Goal: Task Accomplishment & Management: Manage account settings

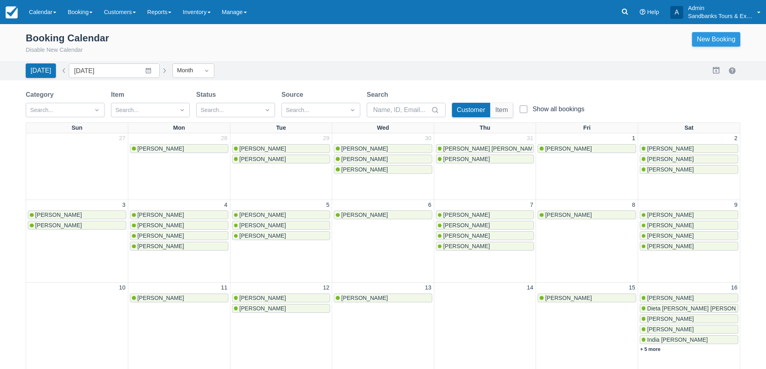
click at [709, 35] on link "New Booking" at bounding box center [716, 39] width 48 height 14
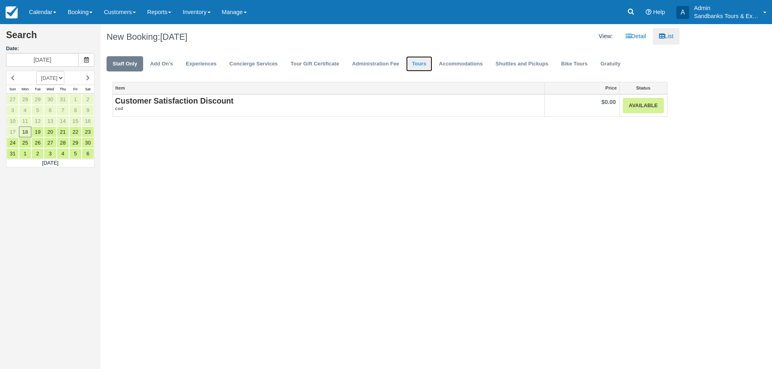
click at [419, 63] on link "Tours" at bounding box center [419, 64] width 26 height 16
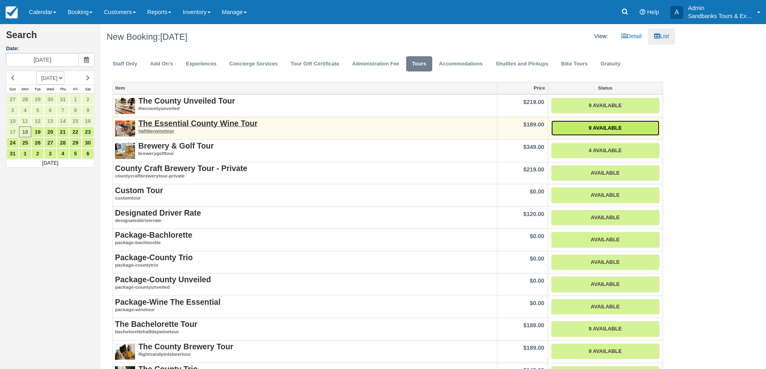
click at [608, 127] on link "9 Available" at bounding box center [605, 129] width 108 height 16
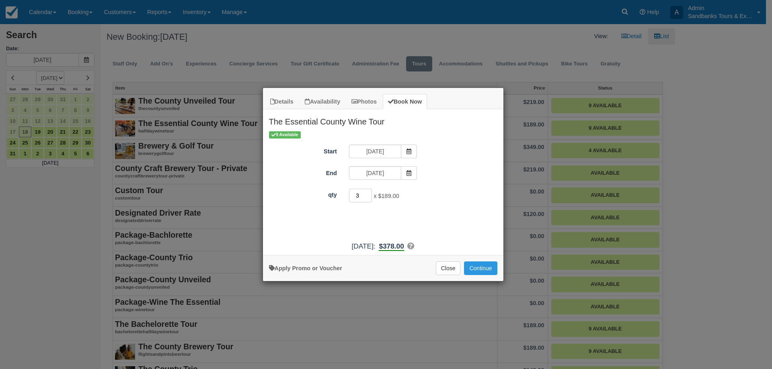
click at [369, 195] on input "3" at bounding box center [360, 196] width 23 height 14
type input "4"
click at [369, 195] on input "4" at bounding box center [360, 196] width 23 height 14
click at [486, 269] on button "Continue" at bounding box center [480, 269] width 33 height 14
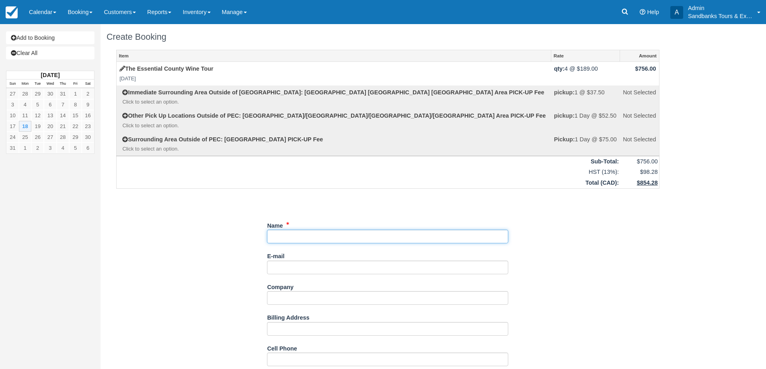
click at [308, 234] on input "Name" at bounding box center [387, 237] width 241 height 14
type input "[PERSON_NAME]"
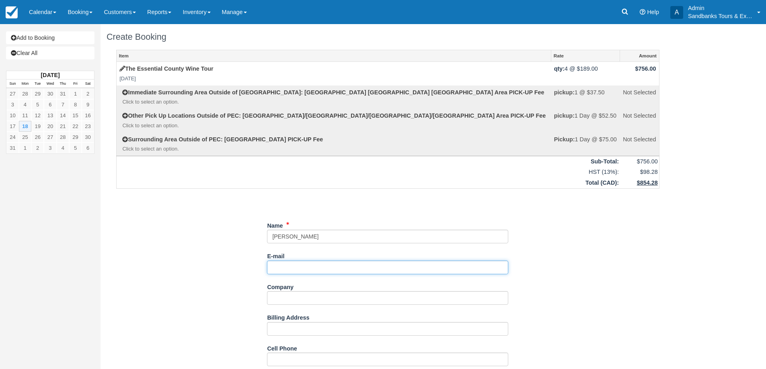
click at [295, 272] on input "E-mail" at bounding box center [387, 268] width 241 height 14
paste input "m!(!e2E8Ii88!Uz0"
click at [302, 262] on input "m!(!e2E8Ii88!Uz0" at bounding box center [387, 268] width 241 height 14
click at [299, 266] on input "m!(!e2E8Ii88!Uz0" at bounding box center [387, 268] width 241 height 14
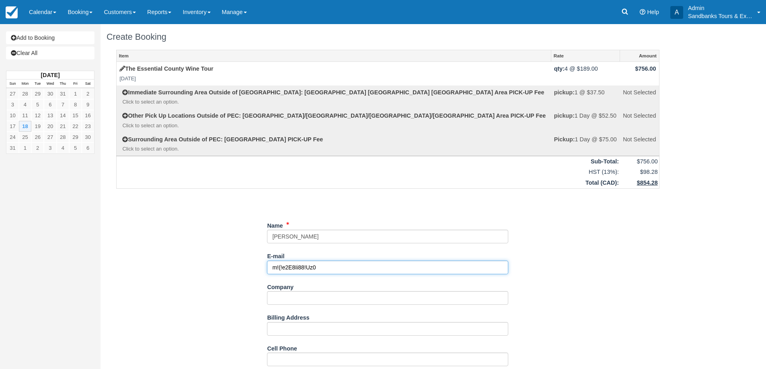
click at [299, 266] on input "m!(!e2E8Ii88!Uz0" at bounding box center [387, 268] width 241 height 14
paste input "Vanessa Million <vcmillion3@gmail.com>"
drag, startPoint x: 315, startPoint y: 267, endPoint x: 251, endPoint y: 265, distance: 64.4
click at [352, 269] on input "vcmillion3@gmail.com>" at bounding box center [387, 268] width 241 height 14
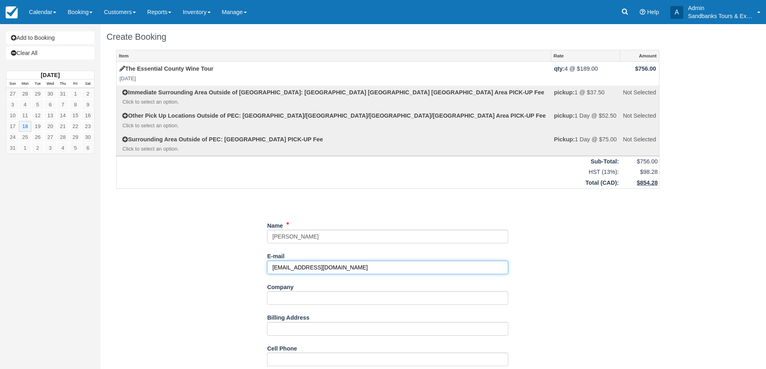
type input "[EMAIL_ADDRESS][DOMAIN_NAME]"
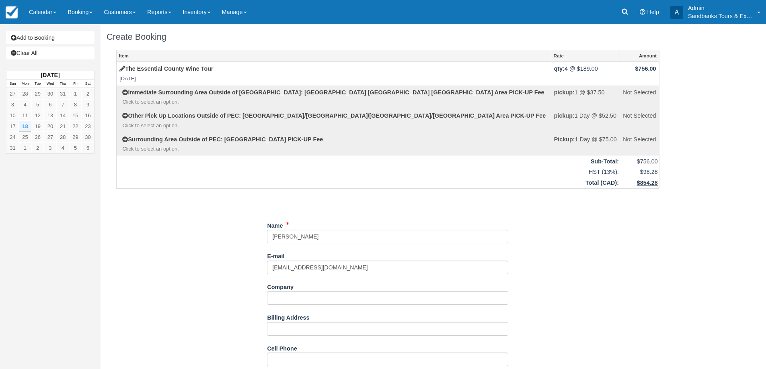
scroll to position [80, 0]
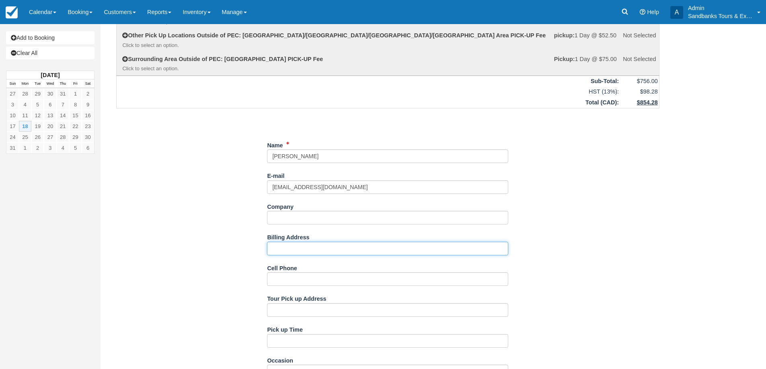
click at [294, 247] on input "Billing Address" at bounding box center [387, 249] width 241 height 14
paste input "93 Powell ave., Ottawa, ON, K1S2A2"
type input "93 Powell ave., Ottawa, ON, K1S2A2"
click at [250, 240] on div "Item Rate Amount The Essential County Wine Tour Mon Aug 18, 2025 qty: 4 @ $189.…" at bounding box center [388, 328] width 562 height 719
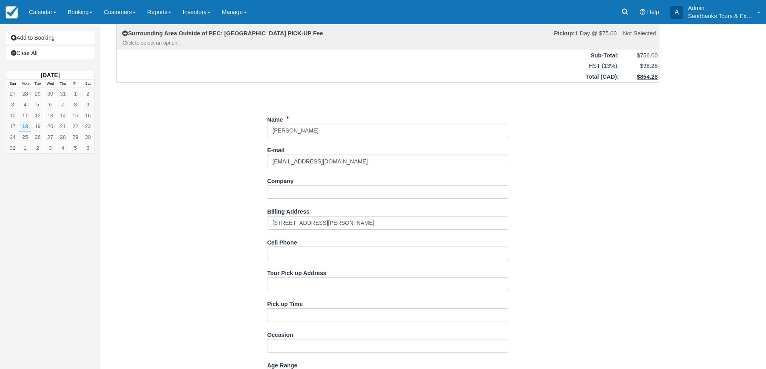
scroll to position [121, 0]
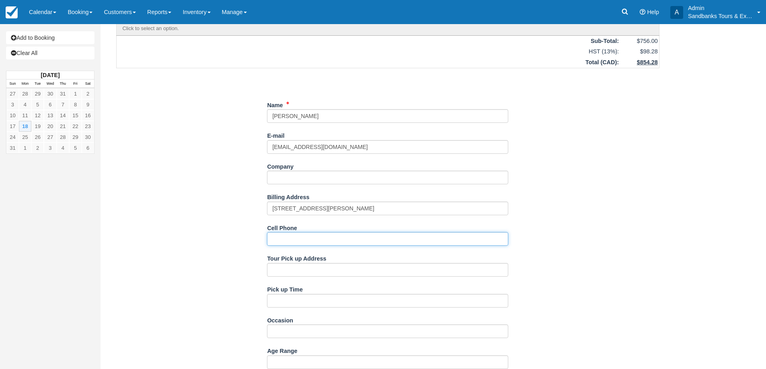
click at [287, 239] on input "Cell Phone" at bounding box center [387, 239] width 241 height 14
paste input "• 226 980 5868"
type input "• 226 980 5868"
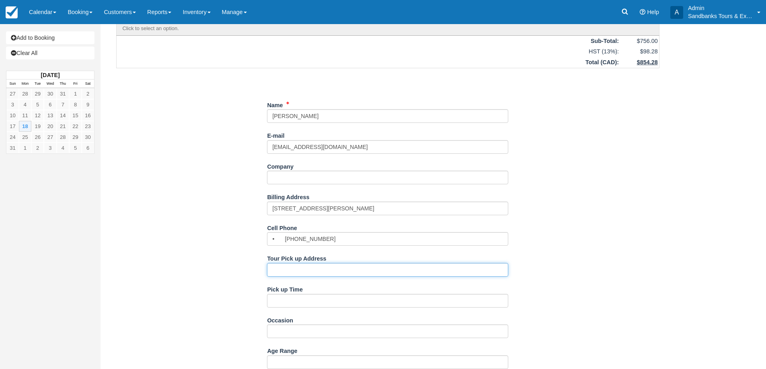
click at [289, 271] on input "Tour Pick up Address" at bounding box center [387, 270] width 241 height 14
paste input "Wellington. 307 Main Street."
type input "Wellington. 307 Main Street."
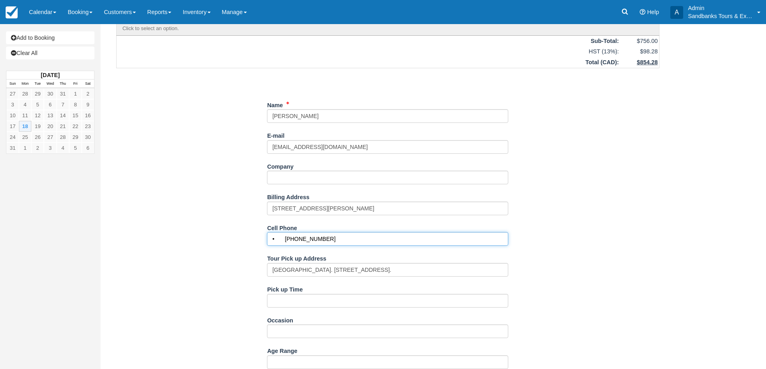
click at [285, 241] on input "• 226 980 5868" at bounding box center [387, 239] width 241 height 14
type input "226 980 5868"
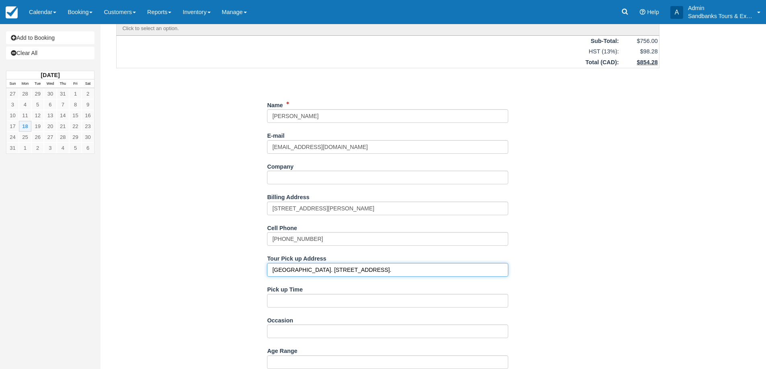
click at [301, 270] on input "Wellington. 307 Main Street." at bounding box center [387, 270] width 241 height 14
type input "Wellington, 307 Main Street."
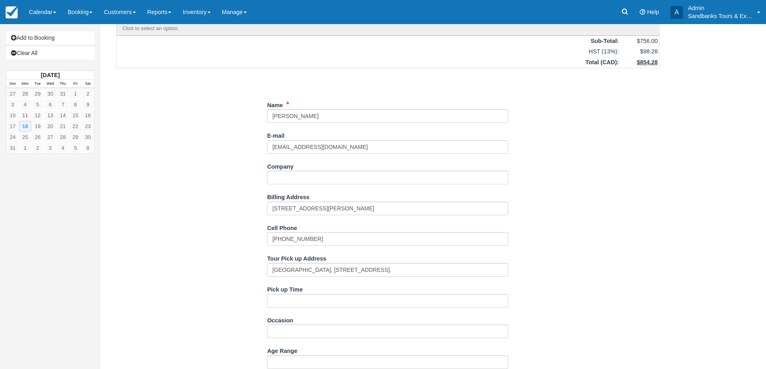
click at [241, 262] on div "Item Rate Amount The Essential County Wine Tour Mon Aug 18, 2025 qty: 4 @ $189.…" at bounding box center [388, 288] width 562 height 719
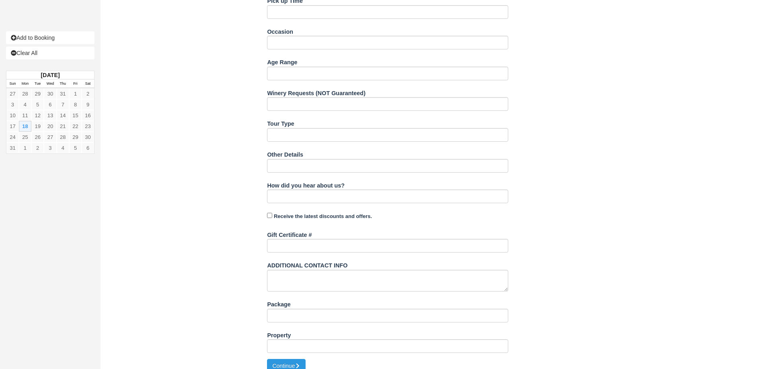
scroll to position [339, 0]
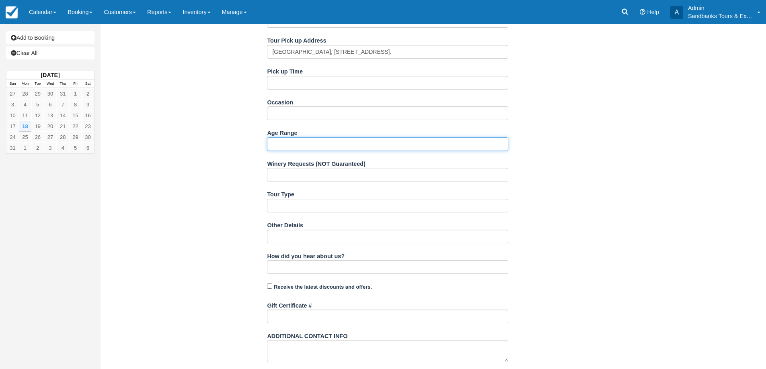
click at [287, 144] on input "Age Range" at bounding box center [387, 144] width 241 height 14
type input "30s"
click at [236, 177] on div "Item Rate Amount The Essential County Wine Tour Mon Aug 18, 2025 qty: 4 @ $189.…" at bounding box center [388, 70] width 562 height 719
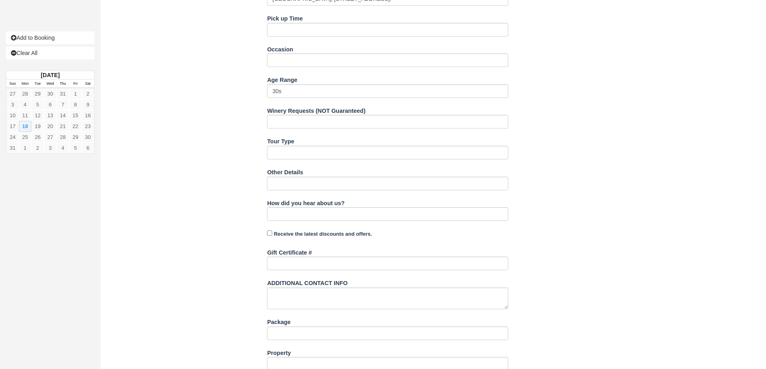
scroll to position [419, 0]
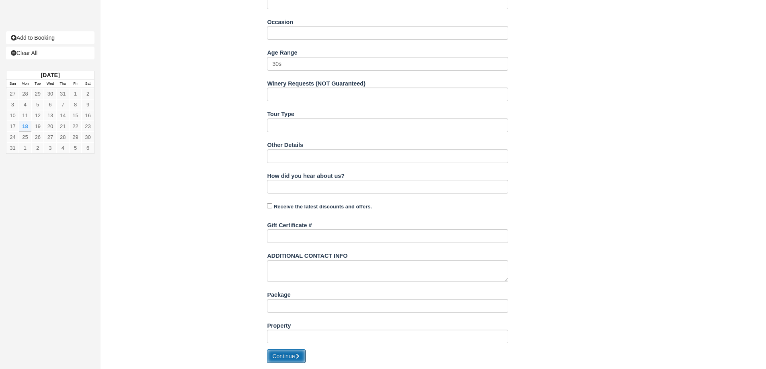
click at [295, 357] on button "Continue" at bounding box center [286, 357] width 39 height 14
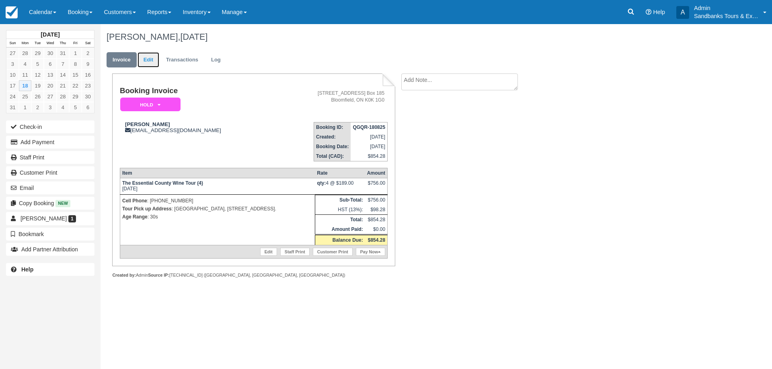
click at [153, 63] on link "Edit" at bounding box center [148, 60] width 22 height 16
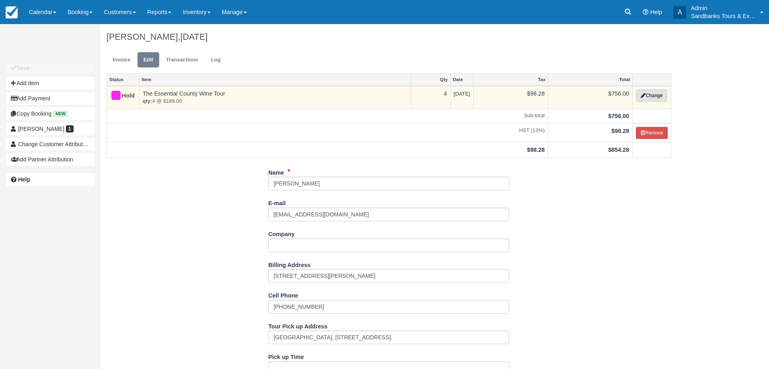
drag, startPoint x: 671, startPoint y: 100, endPoint x: 658, endPoint y: 96, distance: 13.7
click at [655, 96] on button "Change" at bounding box center [651, 96] width 31 height 12
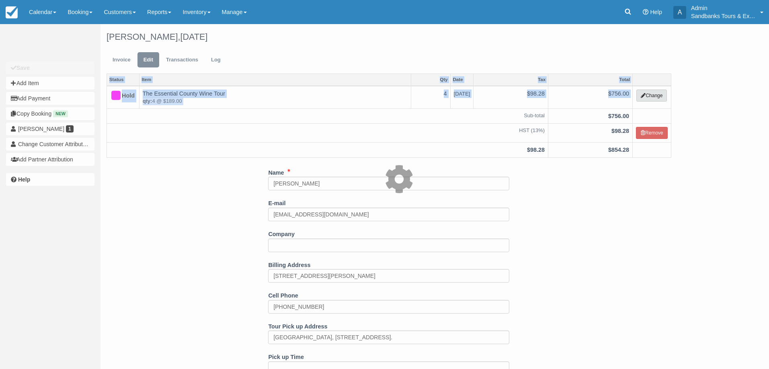
select select "2"
type input "756.00"
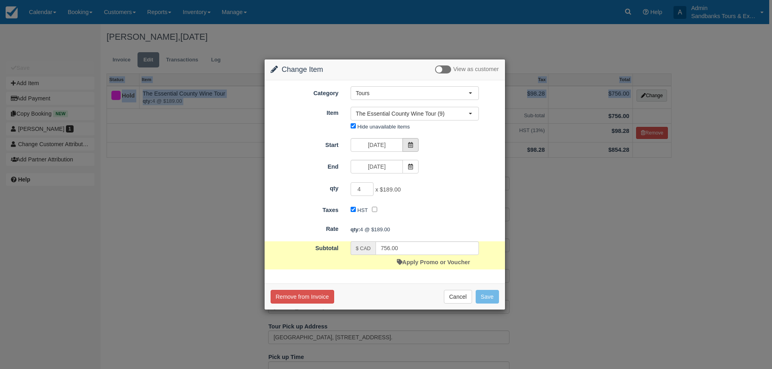
click at [409, 144] on icon at bounding box center [411, 145] width 6 height 6
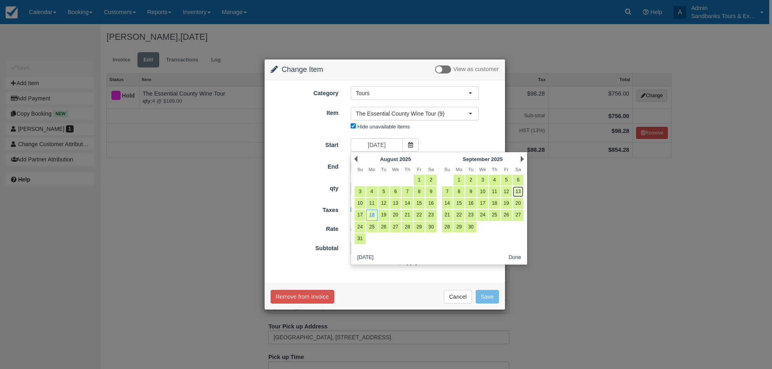
click at [518, 193] on link "13" at bounding box center [518, 192] width 11 height 11
type input "[DATE]"
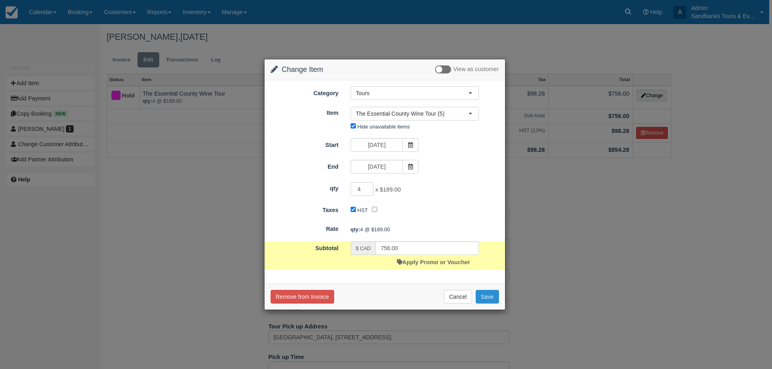
click at [492, 301] on button "Save" at bounding box center [487, 297] width 23 height 14
checkbox input "false"
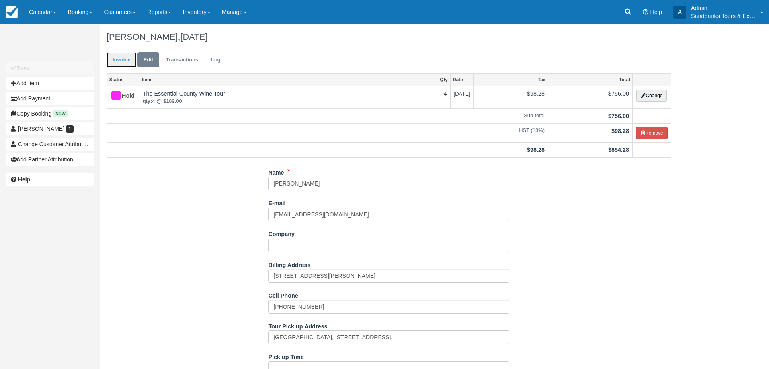
click at [123, 60] on link "Invoice" at bounding box center [122, 60] width 30 height 16
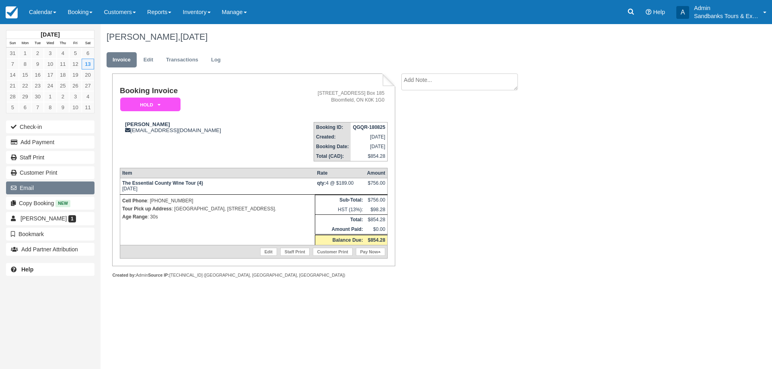
click at [41, 191] on button "Email" at bounding box center [50, 188] width 88 height 13
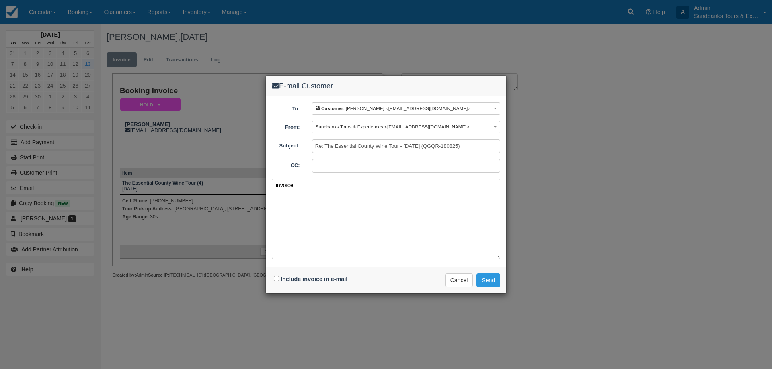
paste textarea "Please see your booking invoice below for a XXX tour for your group of XXX for …"
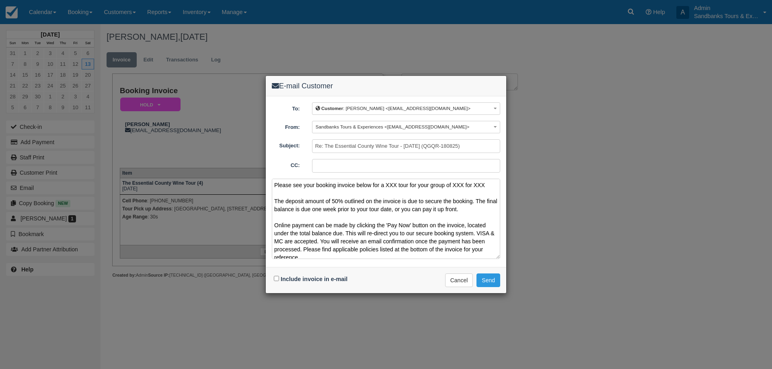
drag, startPoint x: 490, startPoint y: 188, endPoint x: 385, endPoint y: 185, distance: 105.4
click at [385, 185] on textarea "Please see your booking invoice below for a XXX tour for your group of XXX for …" at bounding box center [386, 219] width 228 height 80
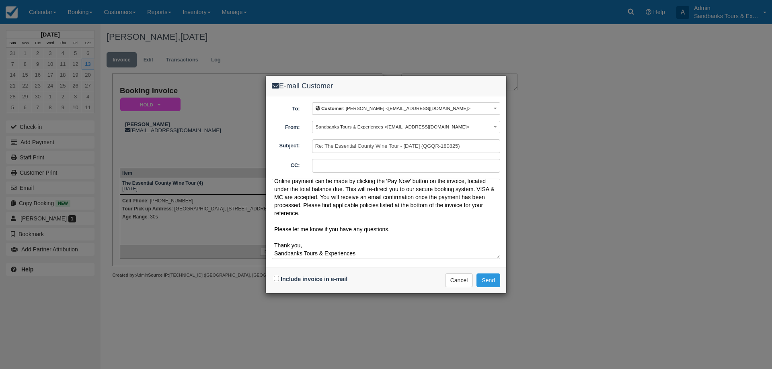
scroll to position [53, 0]
type textarea "Please see your booking invoice below for a County Essential Wine Tour for your…"
click at [277, 277] on input "Include invoice in e-mail" at bounding box center [276, 278] width 5 height 5
checkbox input "true"
click at [498, 278] on button "Send" at bounding box center [488, 281] width 24 height 14
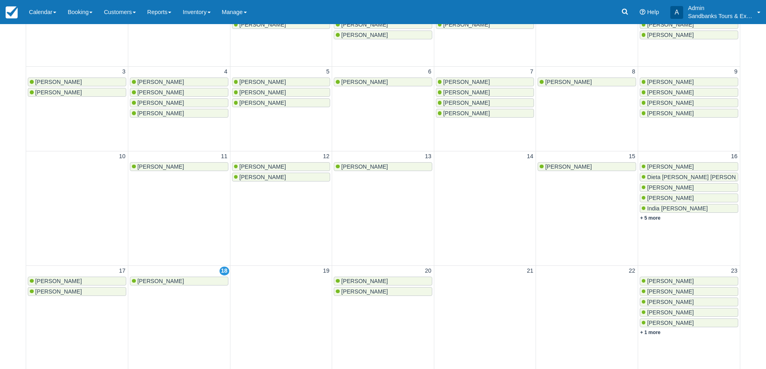
scroll to position [241, 0]
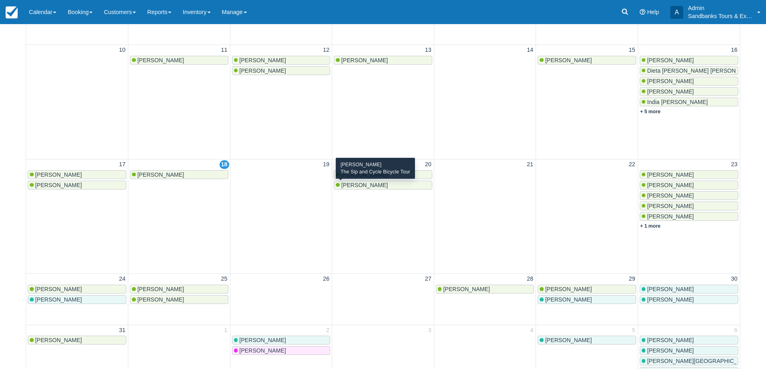
click at [361, 188] on span "[PERSON_NAME]" at bounding box center [364, 185] width 47 height 6
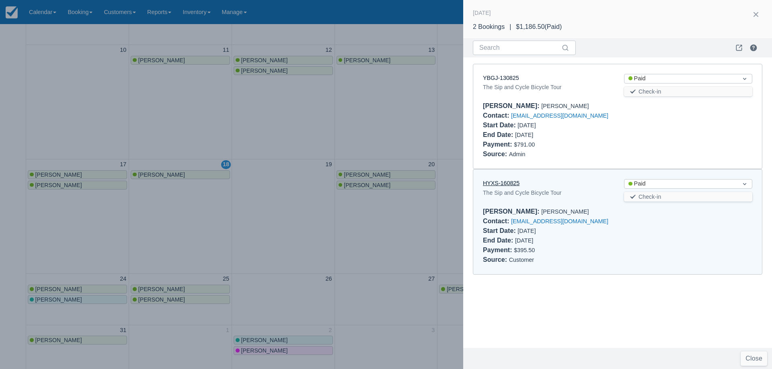
click at [509, 181] on link "HYXS-160825" at bounding box center [501, 183] width 37 height 6
click at [287, 141] on div at bounding box center [386, 184] width 772 height 369
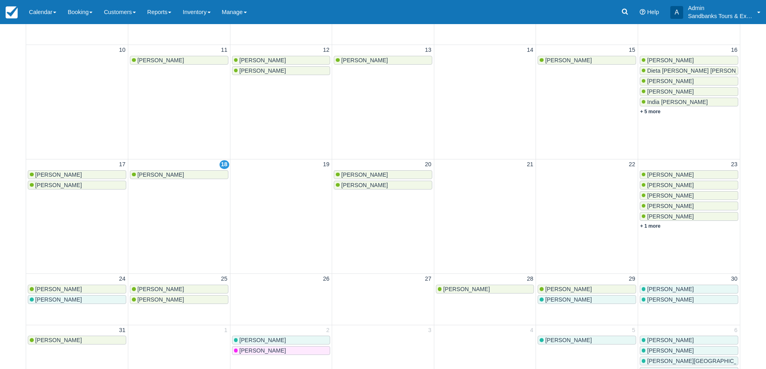
scroll to position [0, 0]
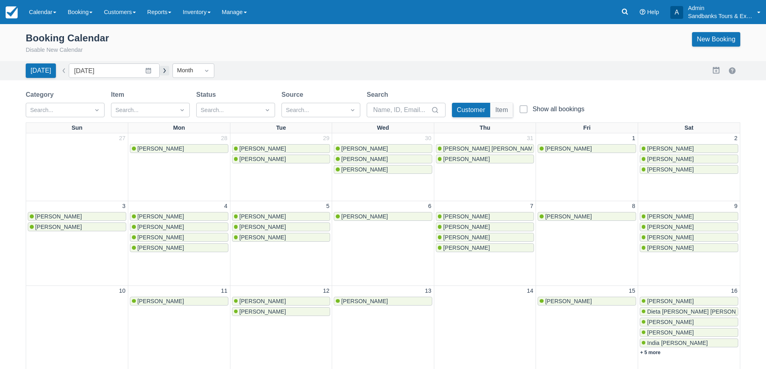
click at [162, 69] on button "button" at bounding box center [165, 71] width 10 height 10
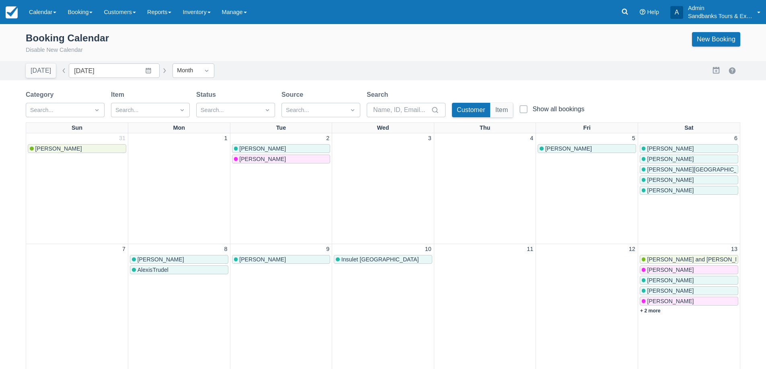
drag, startPoint x: 160, startPoint y: 75, endPoint x: 171, endPoint y: 67, distance: 13.6
click at [160, 75] on button "button" at bounding box center [165, 71] width 10 height 10
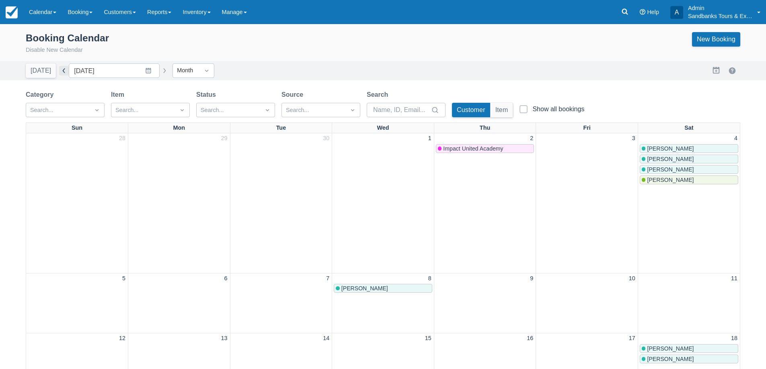
click at [61, 74] on button "button" at bounding box center [64, 71] width 10 height 10
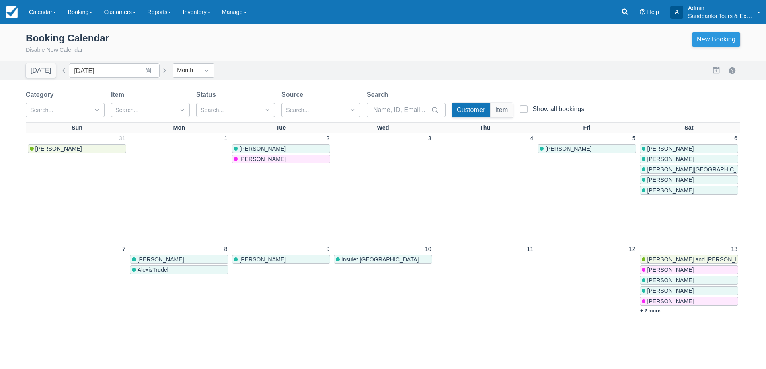
click at [705, 41] on link "New Booking" at bounding box center [716, 39] width 48 height 14
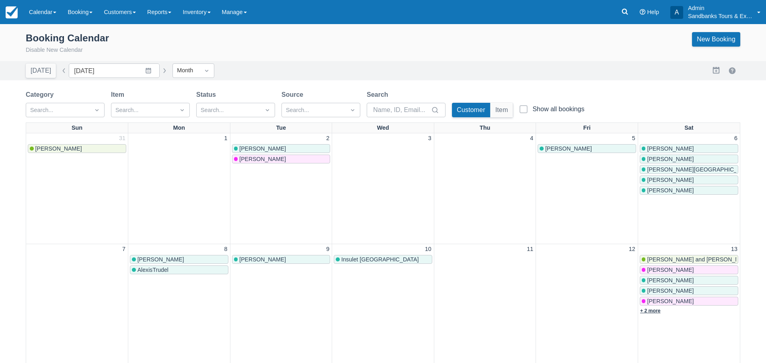
click at [656, 310] on link "+ 2 more" at bounding box center [650, 311] width 21 height 6
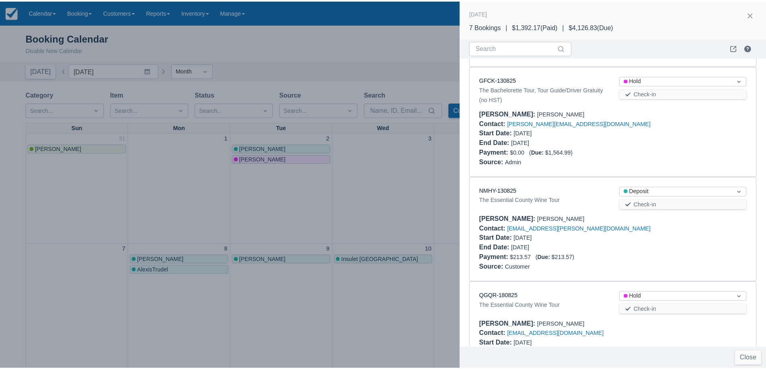
scroll to position [482, 0]
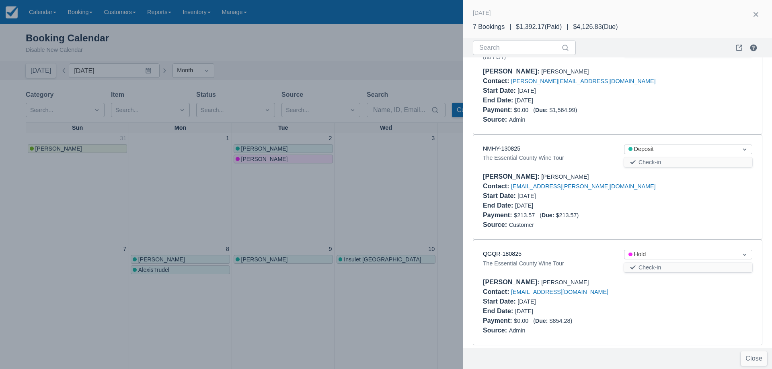
click at [335, 56] on div at bounding box center [386, 184] width 772 height 369
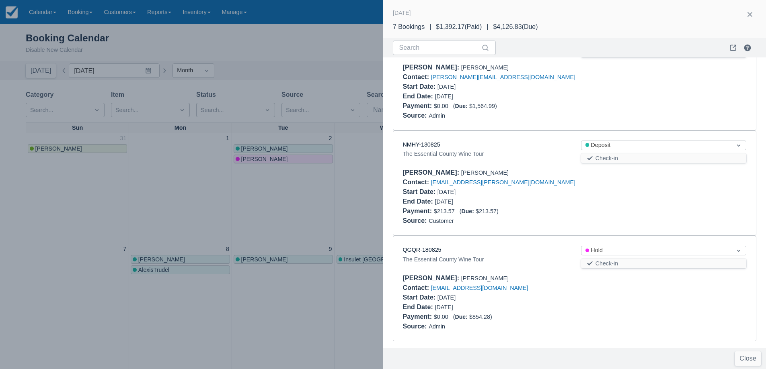
scroll to position [0, 0]
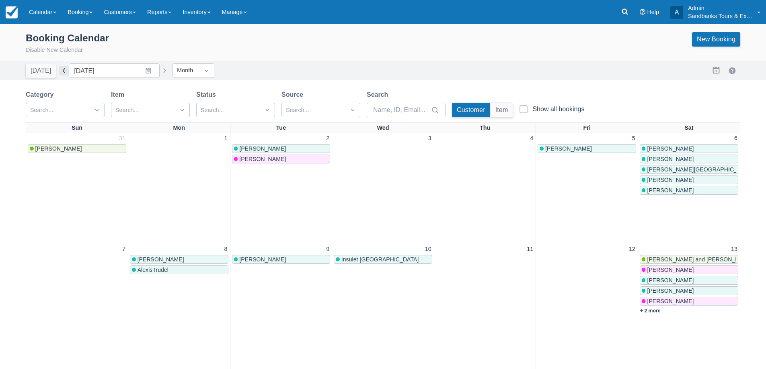
click at [62, 72] on button "button" at bounding box center [64, 71] width 10 height 10
type input "August 2025"
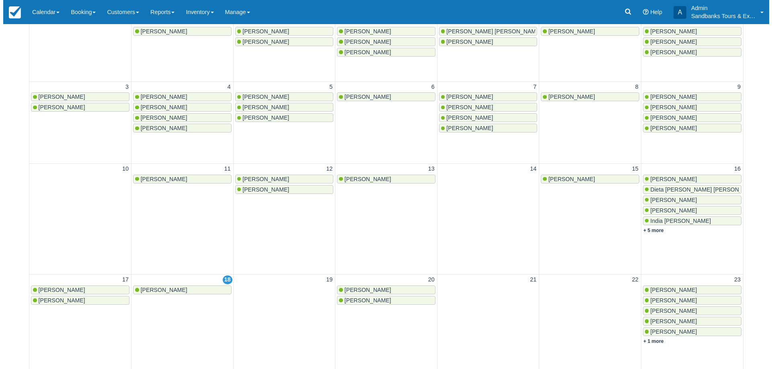
scroll to position [282, 0]
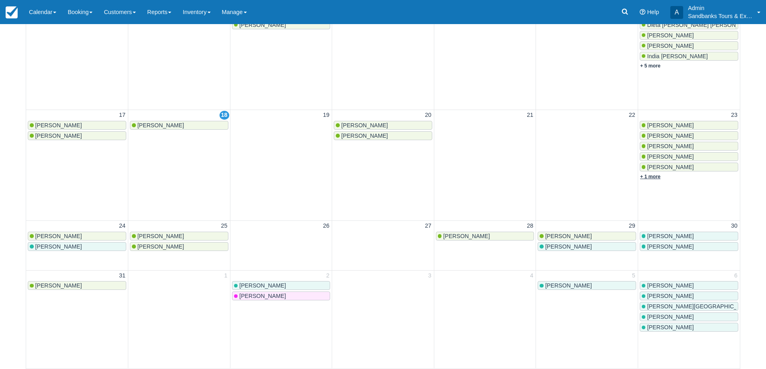
click at [654, 174] on link "+ 1 more" at bounding box center [650, 177] width 21 height 6
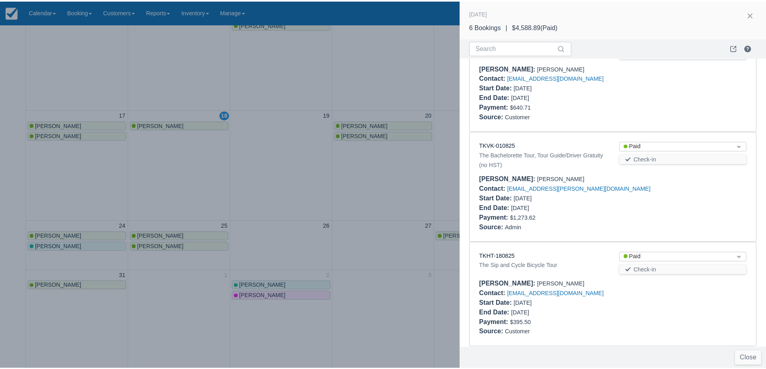
scroll to position [371, 0]
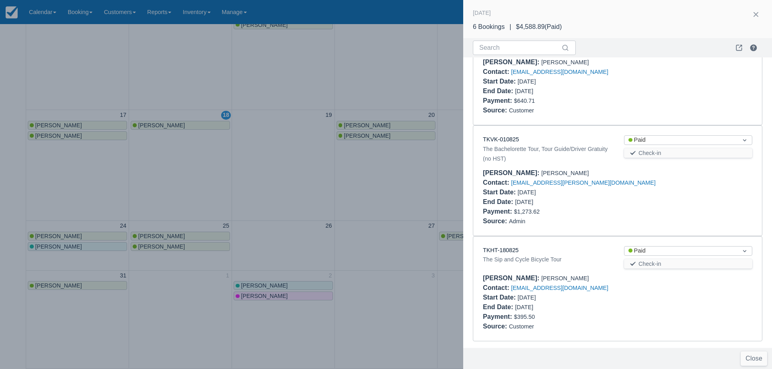
click at [340, 208] on div at bounding box center [386, 184] width 772 height 369
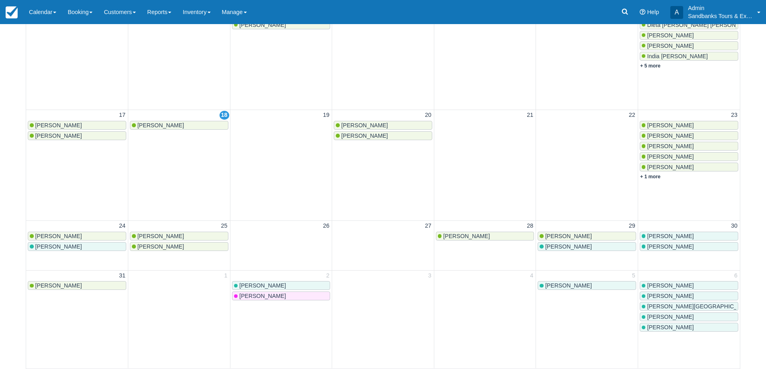
scroll to position [0, 0]
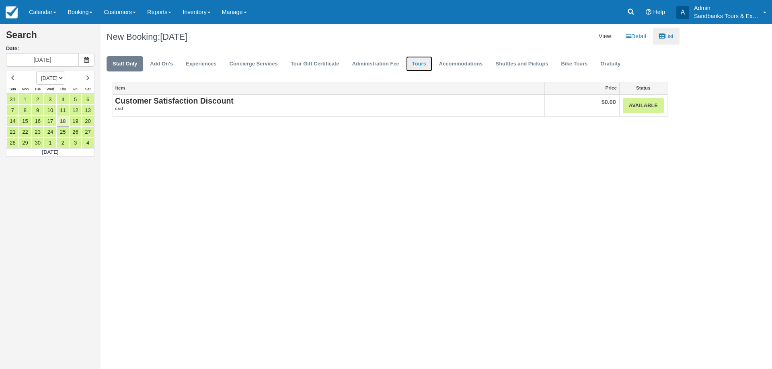
click at [422, 63] on link "Tours" at bounding box center [419, 64] width 26 height 16
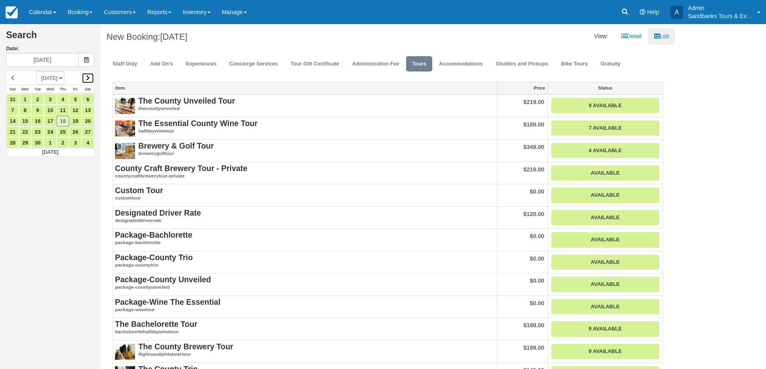
click at [88, 74] on link at bounding box center [88, 78] width 12 height 11
click at [14, 75] on link at bounding box center [12, 78] width 12 height 11
click at [78, 134] on link "26" at bounding box center [75, 132] width 12 height 11
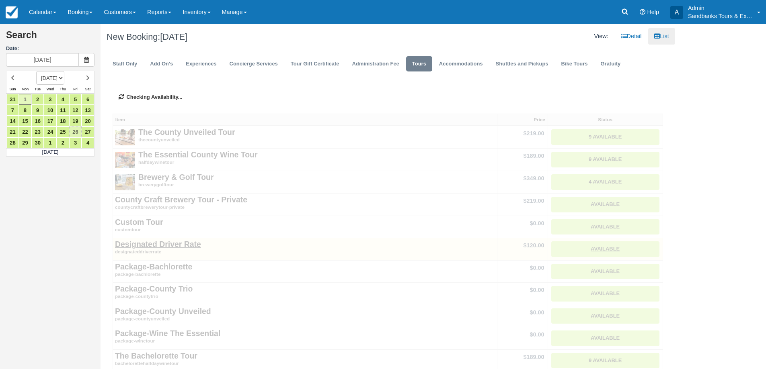
type input "[DATE]"
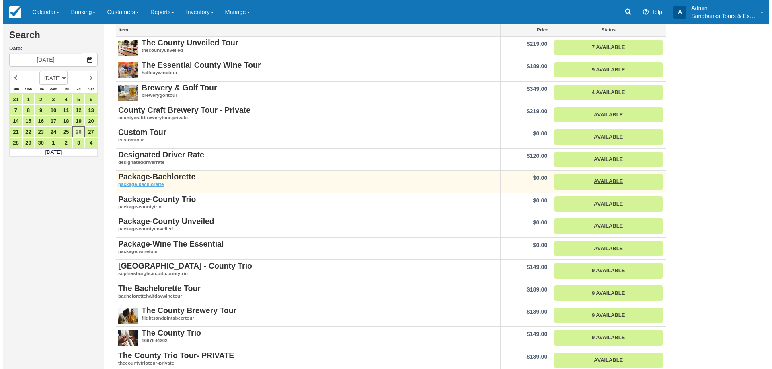
scroll to position [121, 0]
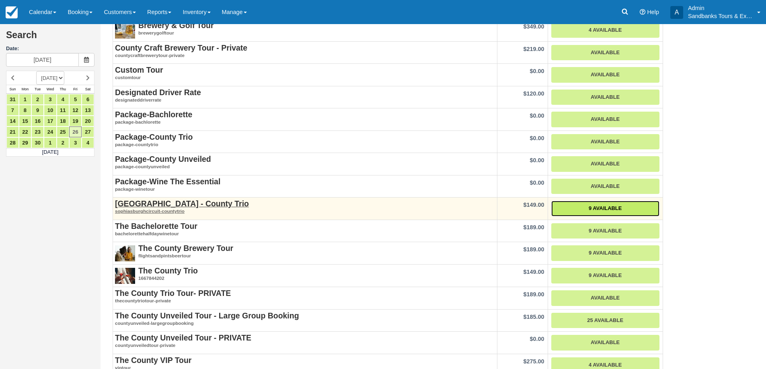
click at [597, 209] on link "9 Available" at bounding box center [605, 209] width 108 height 16
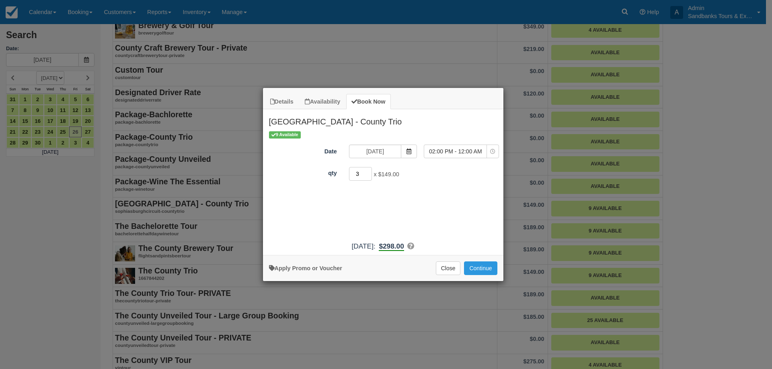
click at [369, 173] on input "3" at bounding box center [360, 174] width 23 height 14
type input "4"
click at [369, 173] on input "4" at bounding box center [360, 174] width 23 height 14
click at [489, 270] on button "Continue" at bounding box center [480, 269] width 33 height 14
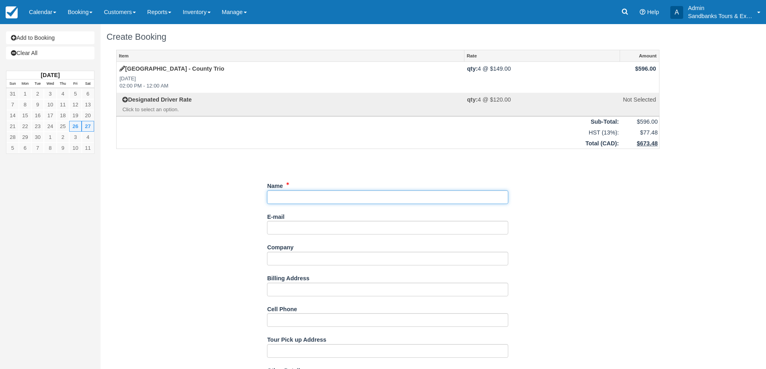
click at [296, 201] on input "Name" at bounding box center [387, 198] width 241 height 14
click at [310, 194] on input "Name" at bounding box center [387, 198] width 241 height 14
type input "[PERSON_NAME]"
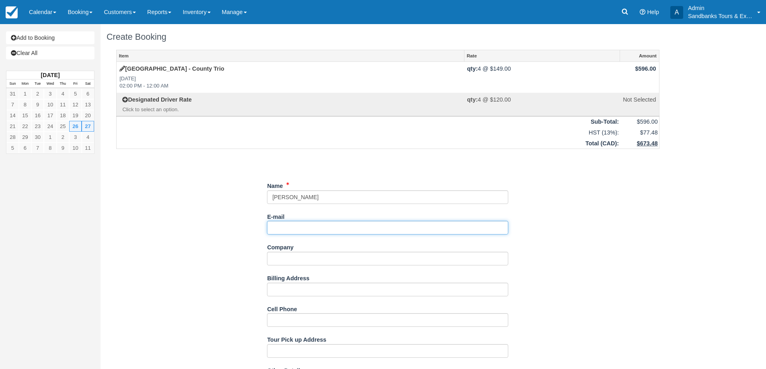
click at [297, 223] on input "E-mail" at bounding box center [387, 228] width 241 height 14
type input "[EMAIL_ADDRESS][PERSON_NAME][DOMAIN_NAME]"
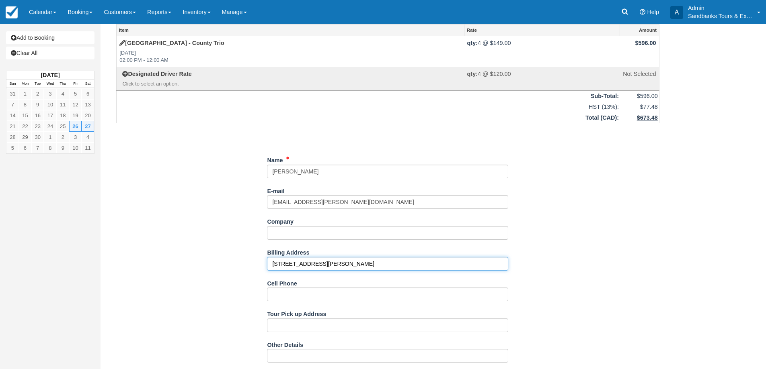
scroll to position [40, 0]
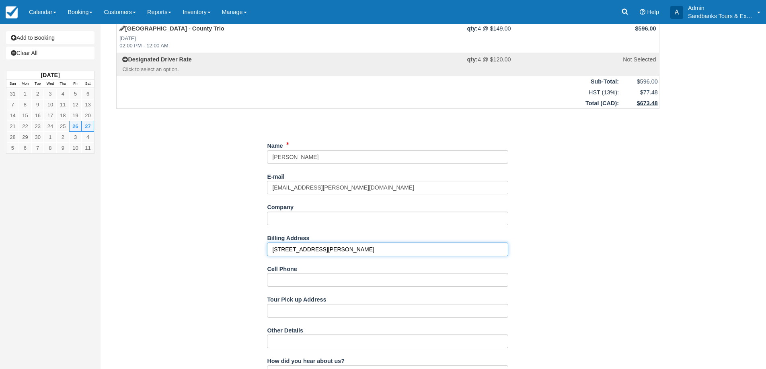
type input "[STREET_ADDRESS][PERSON_NAME]"
click at [305, 282] on input "Cell Phone" at bounding box center [387, 280] width 241 height 14
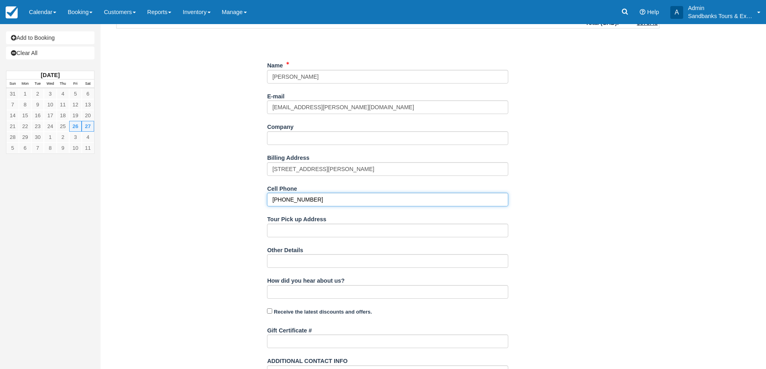
type input "[PHONE_NUMBER]"
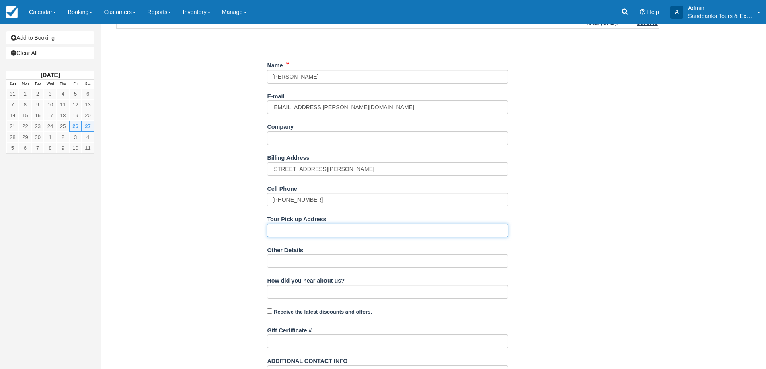
click at [312, 234] on input "Tour Pick up Address" at bounding box center [387, 231] width 241 height 14
type input "[GEOGRAPHIC_DATA]"
click at [213, 223] on div "Item Rate Amount Sophiasburgh Circuit - County Trio Fri Sept 26, 2025 02:00 PM …" at bounding box center [388, 161] width 562 height 464
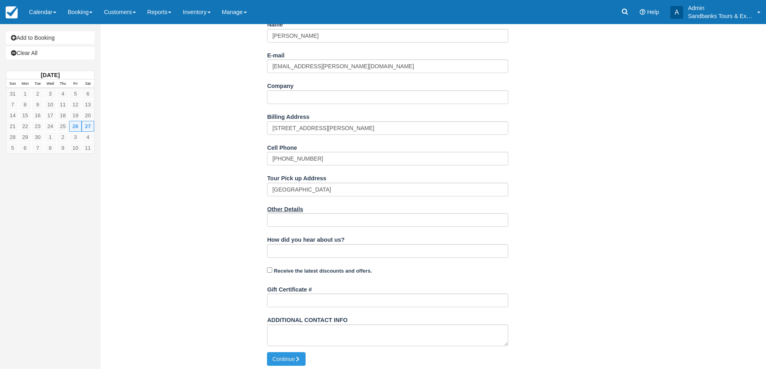
scroll to position [164, 0]
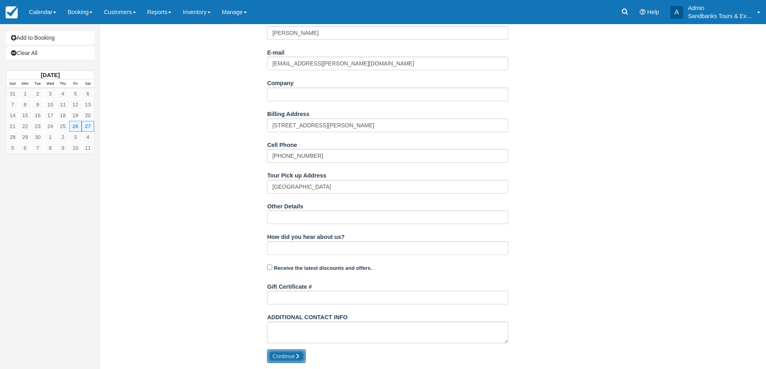
click at [283, 357] on button "Continue" at bounding box center [286, 357] width 39 height 14
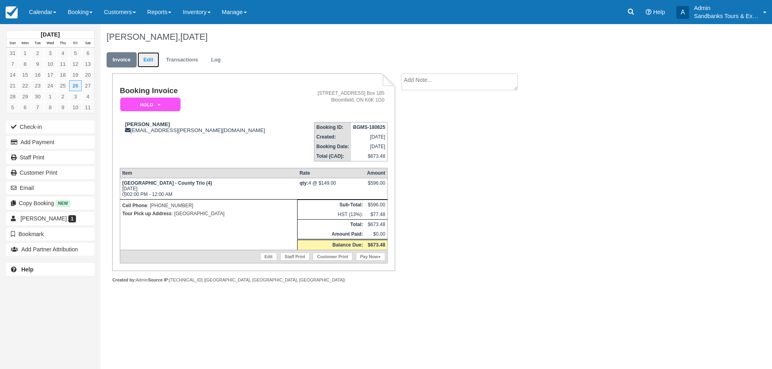
click at [144, 62] on link "Edit" at bounding box center [148, 60] width 22 height 16
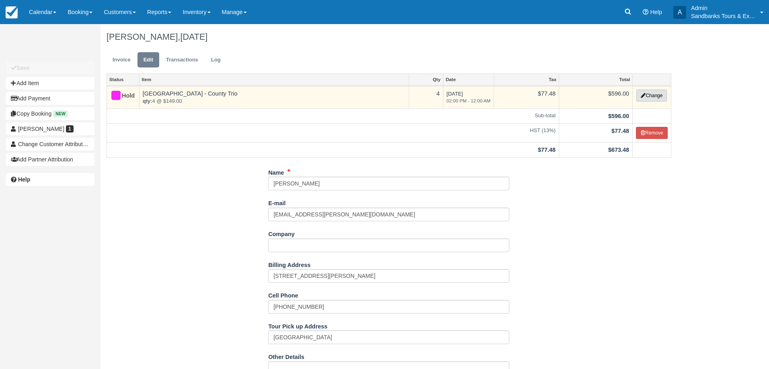
click at [642, 92] on button "Change" at bounding box center [651, 96] width 31 height 12
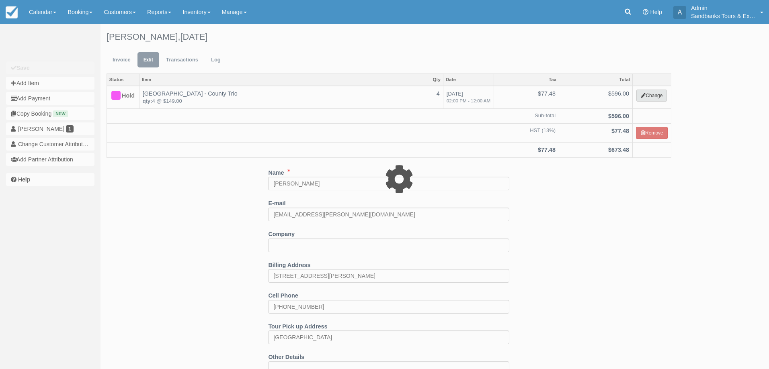
select select "2"
type input "596.00"
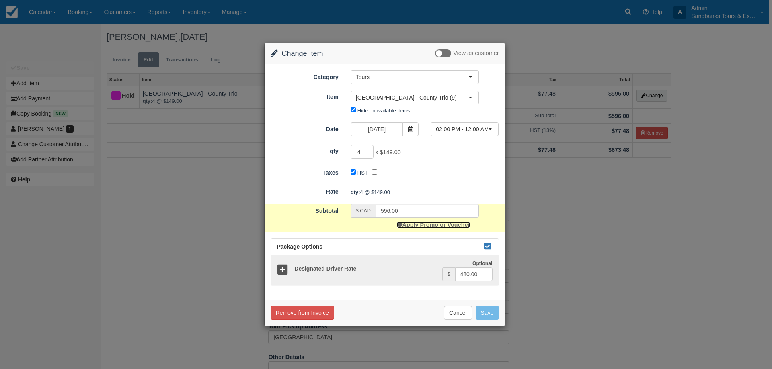
click at [427, 226] on link "Apply Promo or Voucher" at bounding box center [433, 225] width 73 height 6
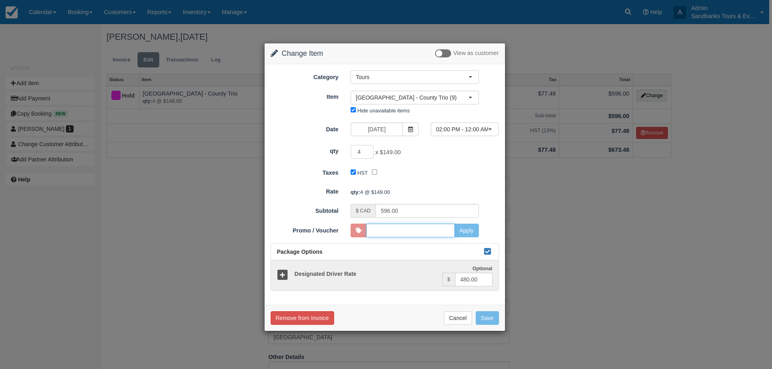
click at [443, 233] on input "Promo / Voucher" at bounding box center [410, 231] width 88 height 14
type input "HARBOURINN10"
click at [464, 228] on button "Apply" at bounding box center [466, 231] width 25 height 14
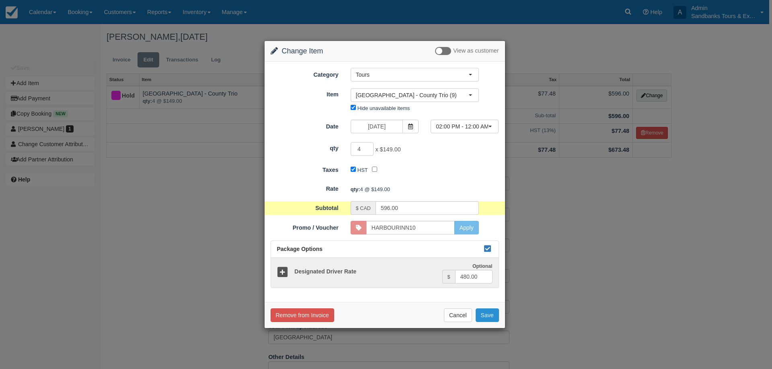
click at [491, 318] on button "Save" at bounding box center [487, 316] width 23 height 14
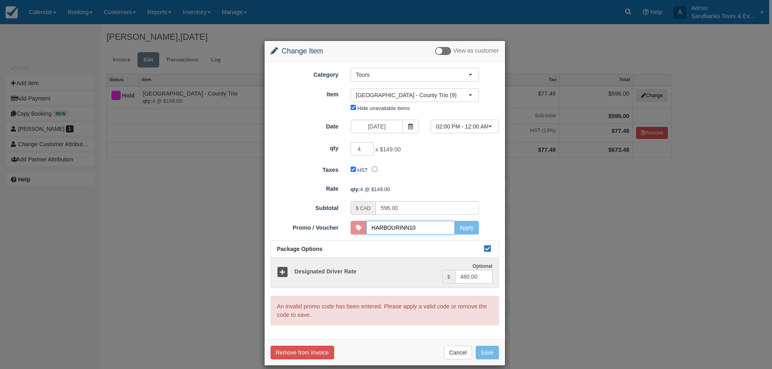
drag, startPoint x: 412, startPoint y: 229, endPoint x: 422, endPoint y: 230, distance: 9.7
click at [412, 229] on input "HARBOURINN10" at bounding box center [410, 228] width 88 height 14
click at [444, 233] on input "HARBOURINN10" at bounding box center [410, 228] width 88 height 14
click at [441, 229] on input "HARBOURINN10" at bounding box center [410, 228] width 88 height 14
click at [450, 351] on button "Cancel" at bounding box center [458, 353] width 28 height 14
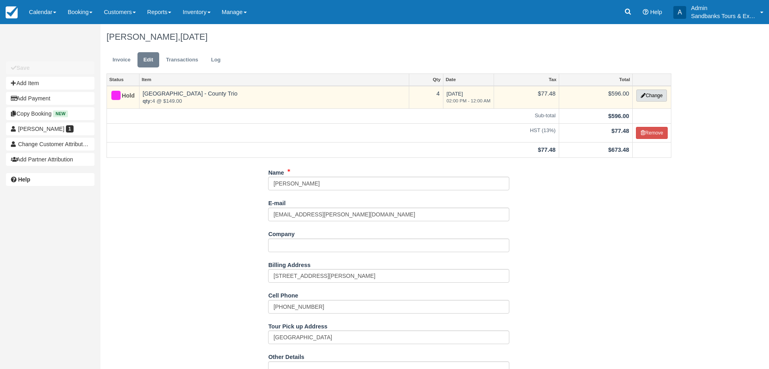
click at [645, 95] on button "Change" at bounding box center [651, 96] width 31 height 12
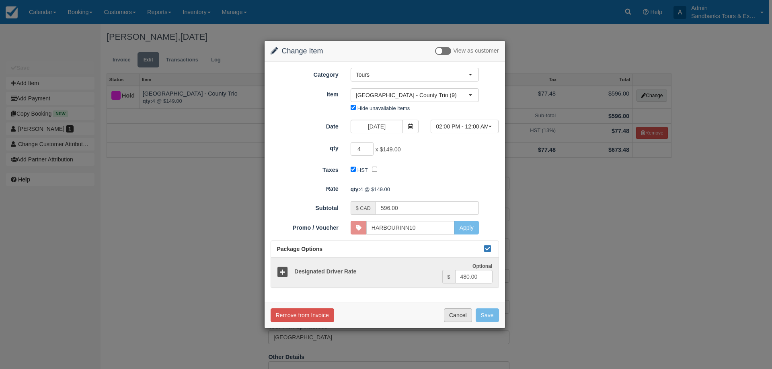
click at [458, 316] on button "Cancel" at bounding box center [458, 316] width 28 height 14
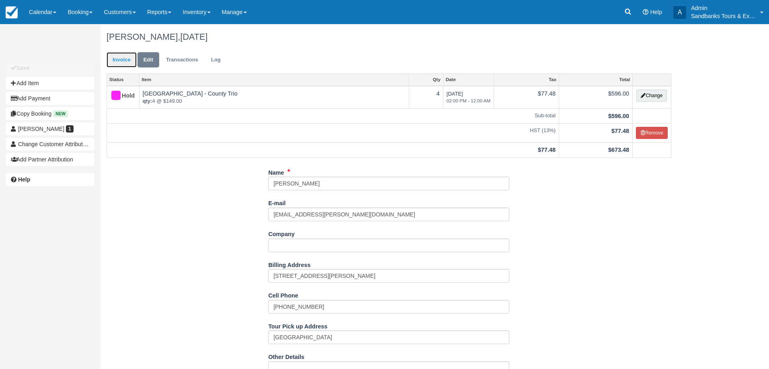
click at [128, 59] on link "Invoice" at bounding box center [122, 60] width 30 height 16
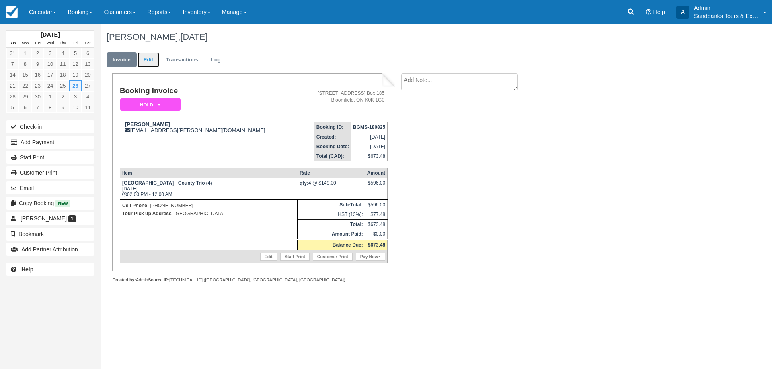
click at [145, 59] on link "Edit" at bounding box center [148, 60] width 22 height 16
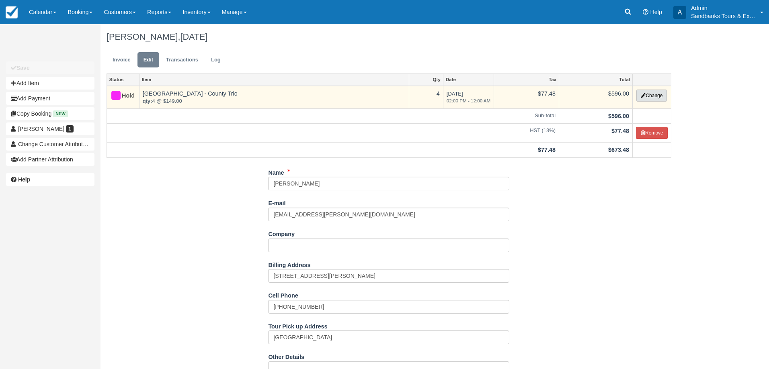
click at [643, 92] on button "Change" at bounding box center [651, 96] width 31 height 12
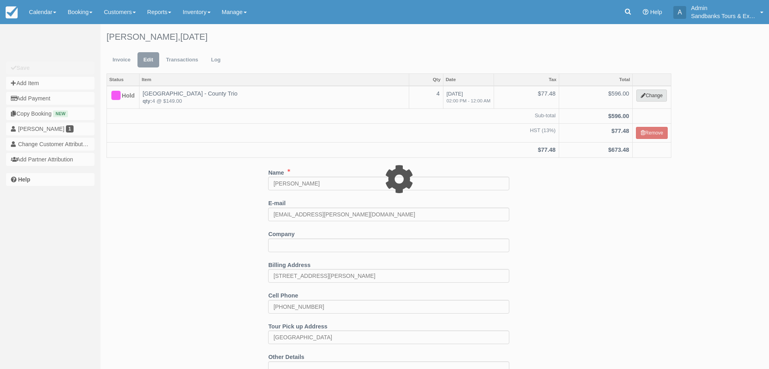
select select "2"
type input "596.00"
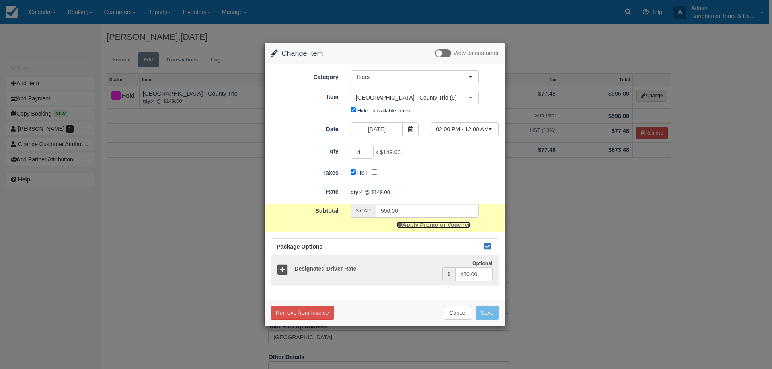
click at [433, 226] on link "Apply Promo or Voucher" at bounding box center [433, 225] width 73 height 6
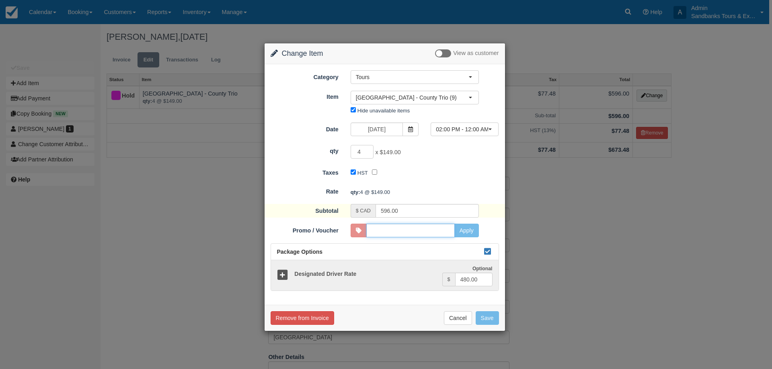
click at [445, 230] on input "Promo / Voucher" at bounding box center [410, 231] width 88 height 14
type input "ESSENTIALS10"
click at [445, 234] on input "ESSENTIALS10" at bounding box center [410, 231] width 88 height 14
click at [433, 232] on input "ESSENTIALS10" at bounding box center [410, 231] width 88 height 14
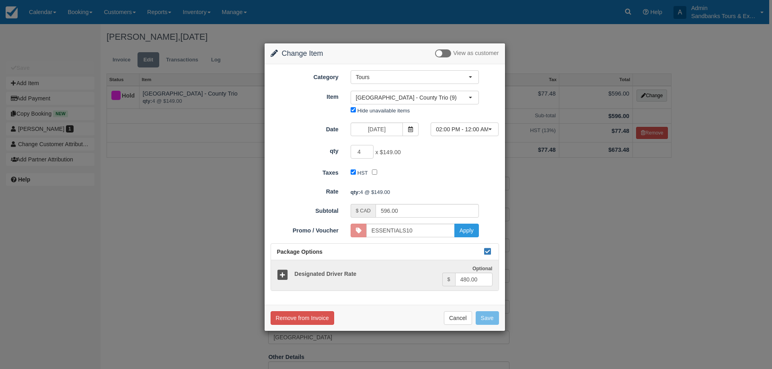
click at [490, 200] on form "Category Tours Staff Only Add On's Experiences Concierge Services Tour Gift Cer…" at bounding box center [385, 180] width 228 height 221
click at [465, 308] on div "Remove from Invoice Cancel Save" at bounding box center [385, 318] width 240 height 26
click at [465, 317] on button "Cancel" at bounding box center [458, 319] width 28 height 14
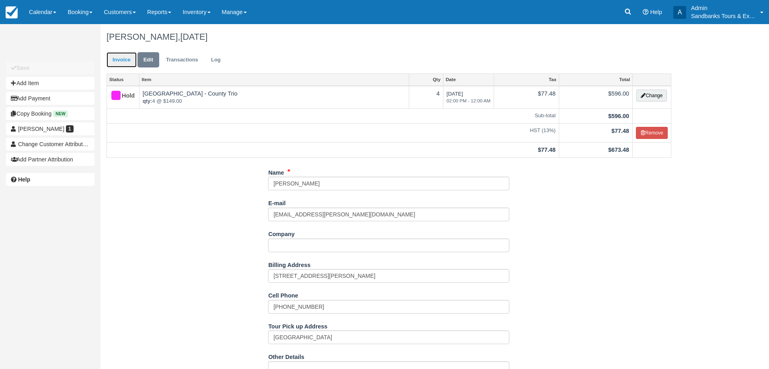
click at [123, 56] on link "Invoice" at bounding box center [122, 60] width 30 height 16
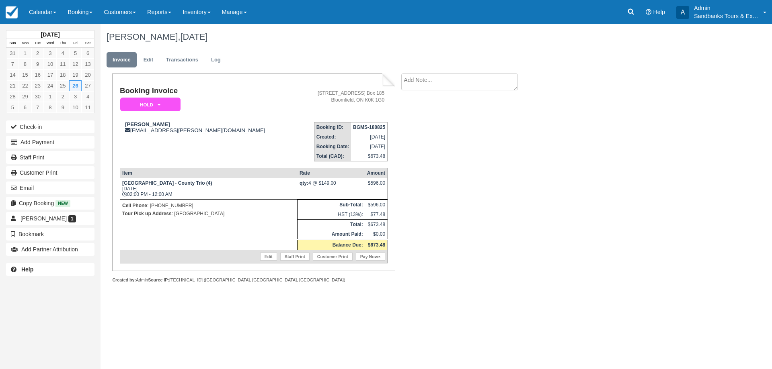
click at [434, 181] on div "Booking Invoice Hold   Pending Deposit Deposit Paid Waiting Cancelled Void BOOK…" at bounding box center [321, 187] width 442 height 227
click at [322, 183] on td "qty: 4 @ $149.00" at bounding box center [331, 188] width 68 height 21
click at [152, 62] on link "Edit" at bounding box center [148, 60] width 22 height 16
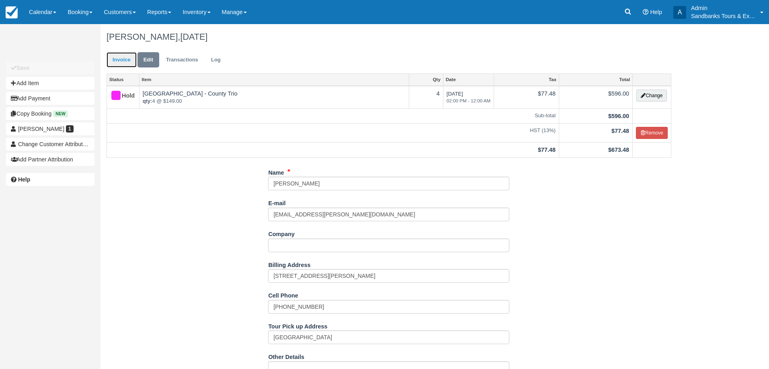
click at [125, 62] on link "Invoice" at bounding box center [122, 60] width 30 height 16
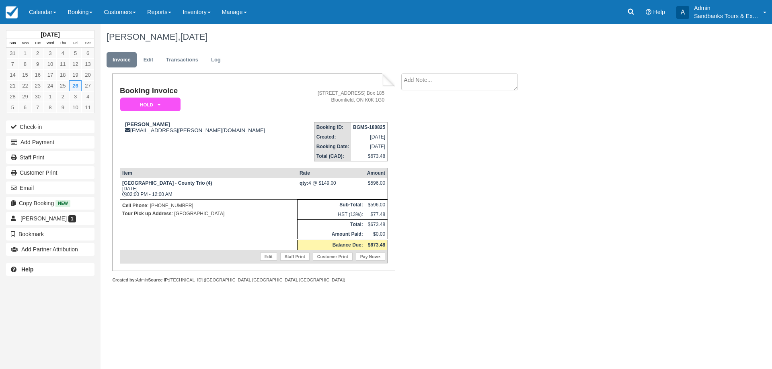
click at [321, 186] on td "qty: 4 @ $149.00" at bounding box center [331, 188] width 68 height 21
click at [38, 186] on button "Email" at bounding box center [50, 188] width 88 height 13
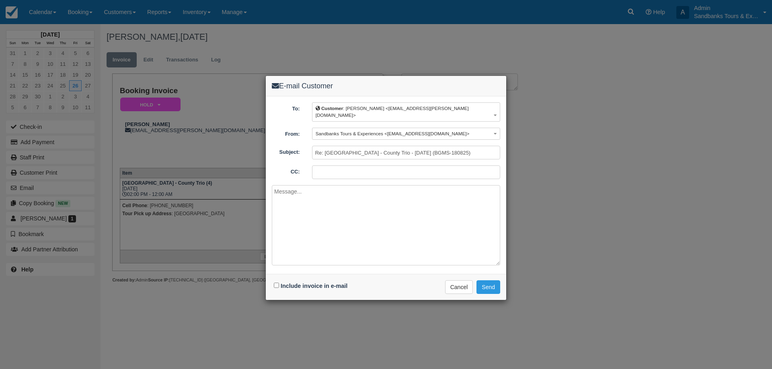
click at [312, 193] on textarea at bounding box center [386, 225] width 228 height 80
paste textarea "Please see your booking invoice below for a XXX tour for your group of XXX for …"
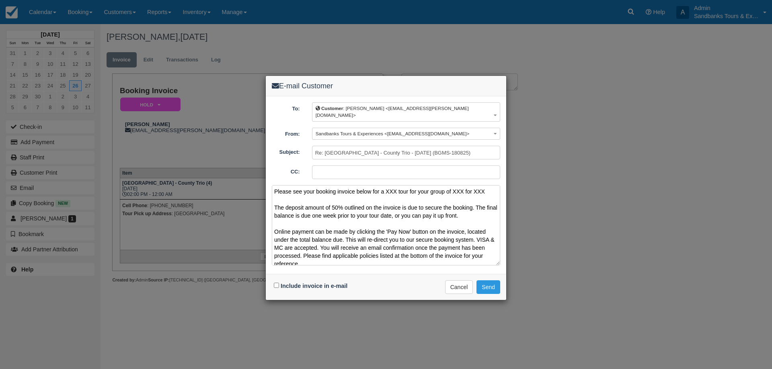
drag, startPoint x: 486, startPoint y: 183, endPoint x: 386, endPoint y: 186, distance: 99.3
click at [386, 186] on textarea "Please see your booking invoice below for a XXX tour for your group of XXX for …" at bounding box center [386, 225] width 228 height 80
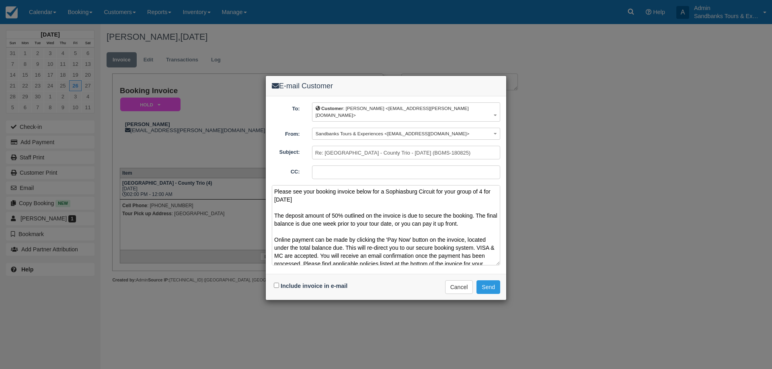
drag, startPoint x: 400, startPoint y: 185, endPoint x: 387, endPoint y: 199, distance: 18.8
click at [390, 203] on textarea "Please see your booking invoice below for a Sophiasburg Circuit for your group …" at bounding box center [386, 225] width 228 height 80
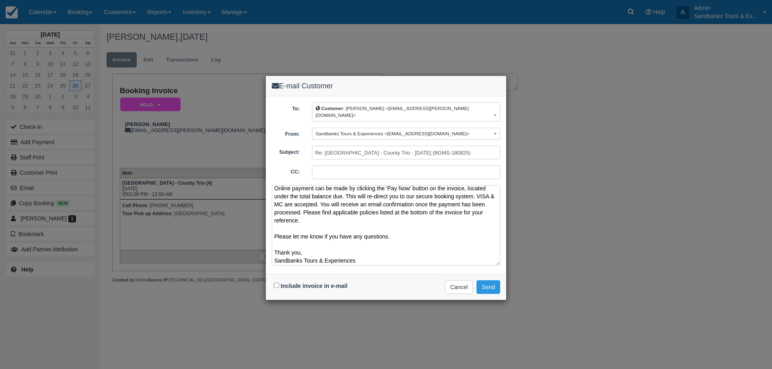
scroll to position [53, 0]
type textarea "Please see your booking invoice below for a Sophiasburg Circuit for your group …"
click at [275, 283] on input "Include invoice in e-mail" at bounding box center [276, 285] width 5 height 5
checkbox input "true"
click at [494, 281] on button "Send" at bounding box center [488, 288] width 24 height 14
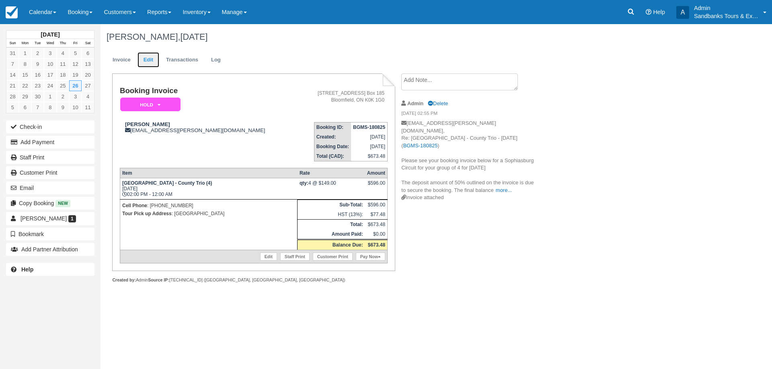
click at [157, 59] on link "Edit" at bounding box center [148, 60] width 22 height 16
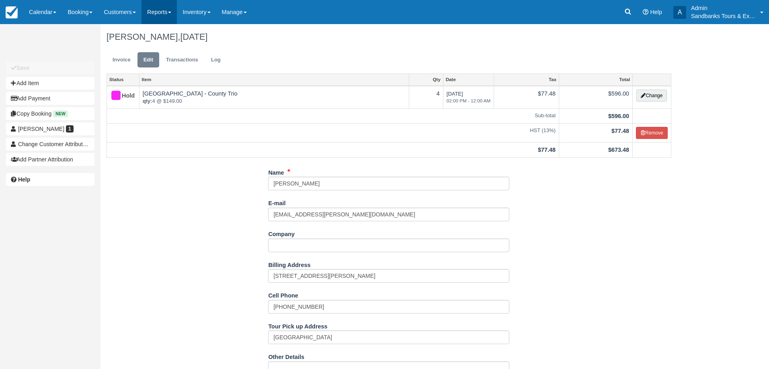
click at [173, 3] on link "Reports" at bounding box center [158, 12] width 35 height 24
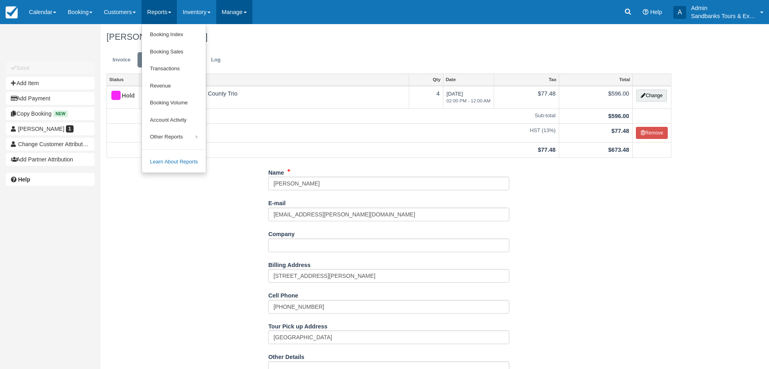
click at [242, 9] on link "Manage" at bounding box center [234, 12] width 36 height 24
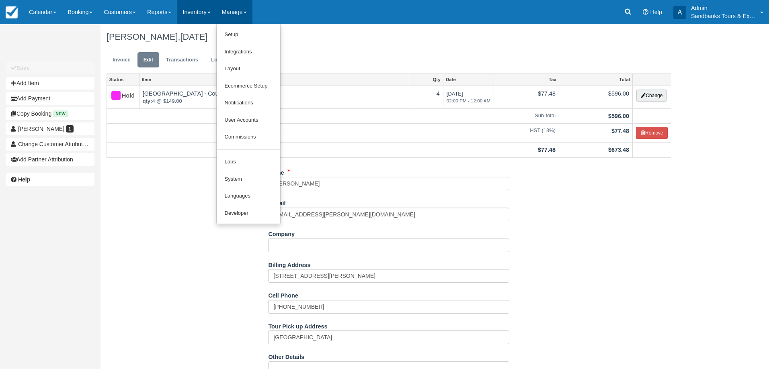
click at [199, 21] on link "Inventory" at bounding box center [196, 12] width 39 height 24
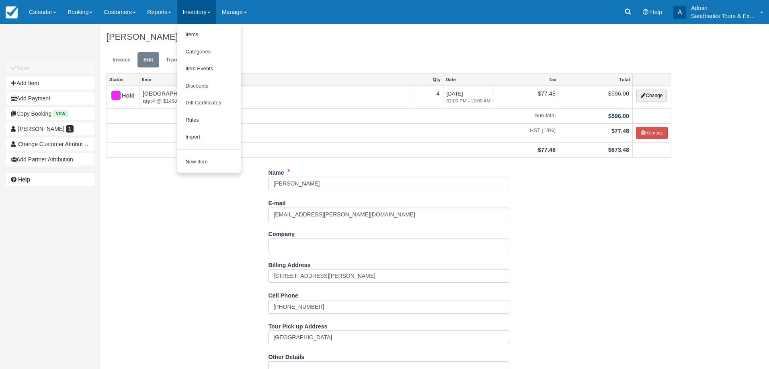
drag, startPoint x: 212, startPoint y: 101, endPoint x: 310, endPoint y: 40, distance: 115.2
click at [316, 41] on h1 "Kathy Fritz, September 26 2025" at bounding box center [389, 37] width 565 height 10
click at [203, 18] on link "Inventory" at bounding box center [196, 12] width 39 height 24
click at [201, 282] on div "Name Kathy Fritz E-mail bkfritz@rogers.com Did you mean ? Company Billing Addre…" at bounding box center [388, 343] width 577 height 354
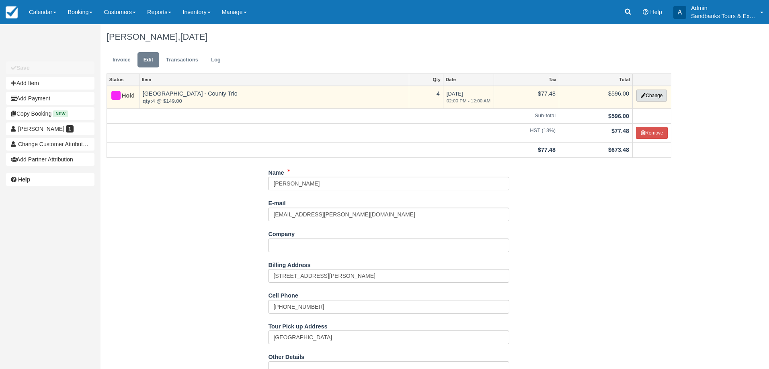
click at [658, 96] on button "Change" at bounding box center [651, 96] width 31 height 12
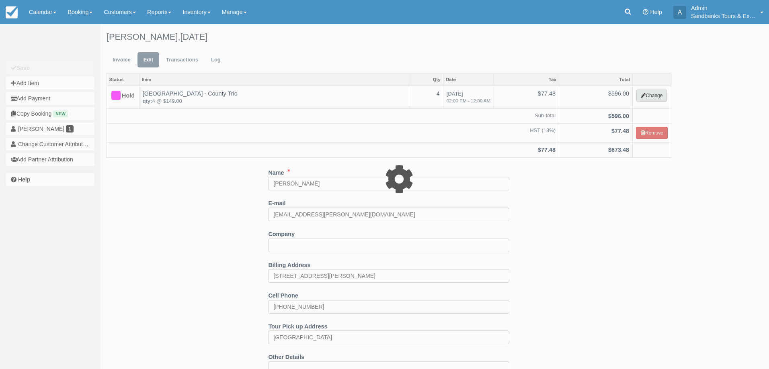
select select "2"
type input "596.00"
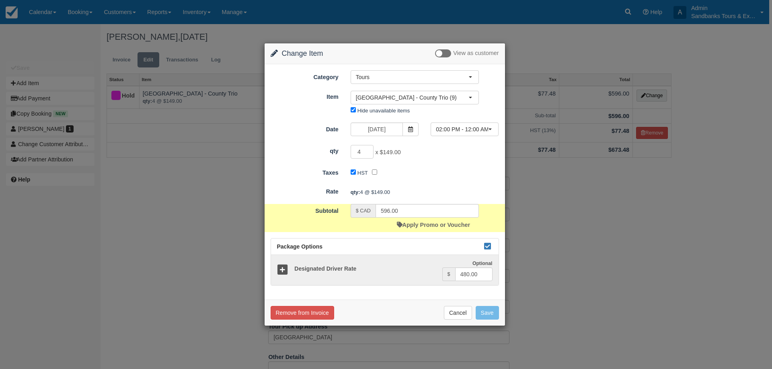
click at [443, 229] on div "Apply Promo or Voucher" at bounding box center [433, 225] width 73 height 14
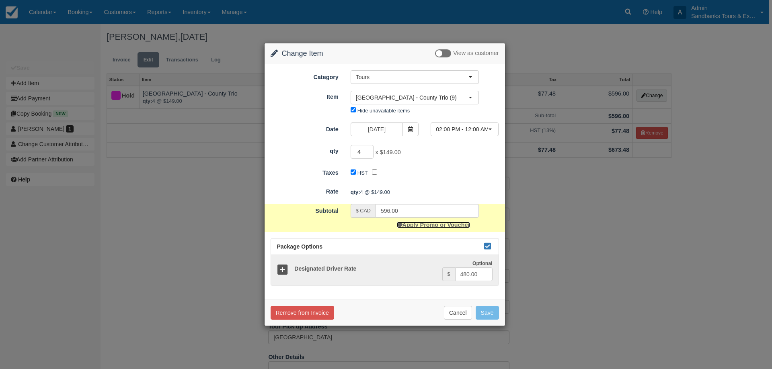
click at [443, 226] on link "Apply Promo or Voucher" at bounding box center [433, 225] width 73 height 6
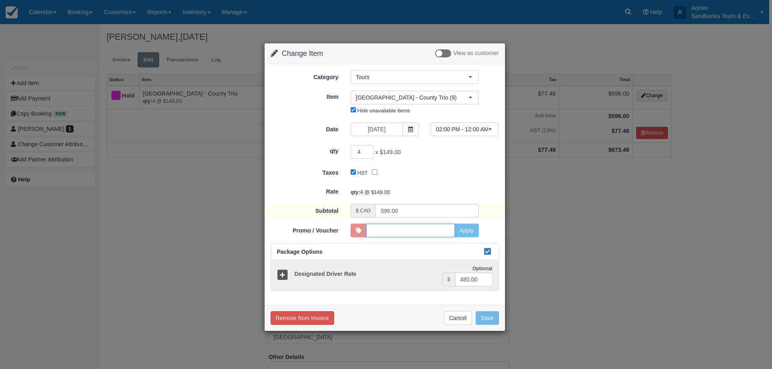
click at [444, 232] on input "Promo / Voucher" at bounding box center [410, 231] width 88 height 14
type input "HARBOURINN10"
click at [468, 224] on form "Category Tours Staff Only Add On's Experiences Concierge Services Tour Gift Cer…" at bounding box center [385, 180] width 228 height 221
click at [469, 230] on button "Apply" at bounding box center [466, 231] width 25 height 14
type input "556.00"
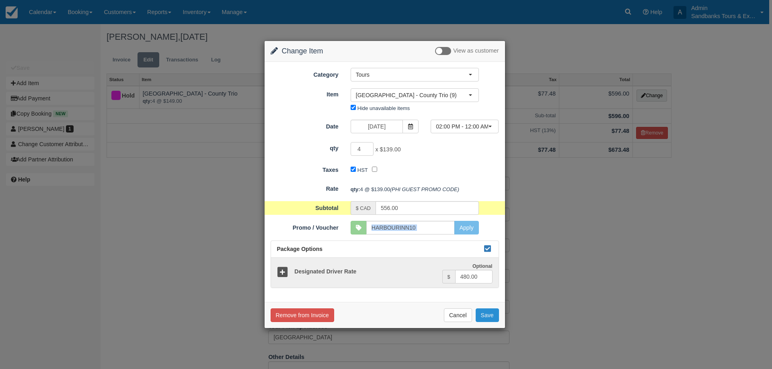
click at [497, 313] on button "Save" at bounding box center [487, 316] width 23 height 14
checkbox input "false"
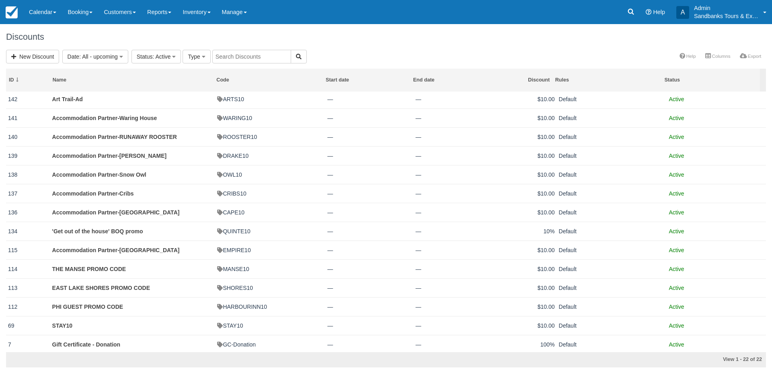
scroll to position [155, 0]
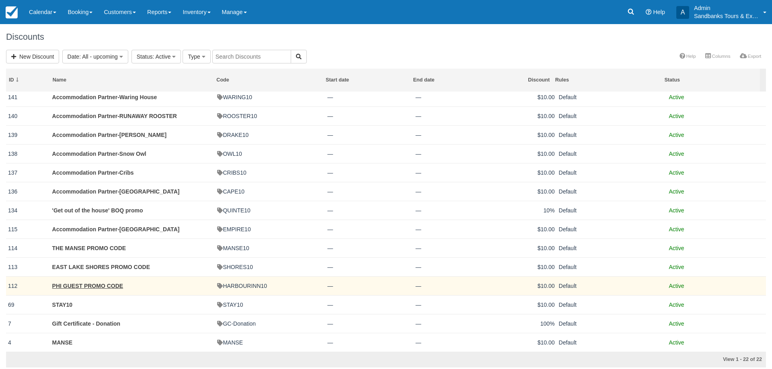
click at [87, 281] on td "PHI GUEST PROMO CODE" at bounding box center [132, 286] width 165 height 19
click at [87, 286] on link "PHI GUEST PROMO CODE" at bounding box center [87, 286] width 71 height 6
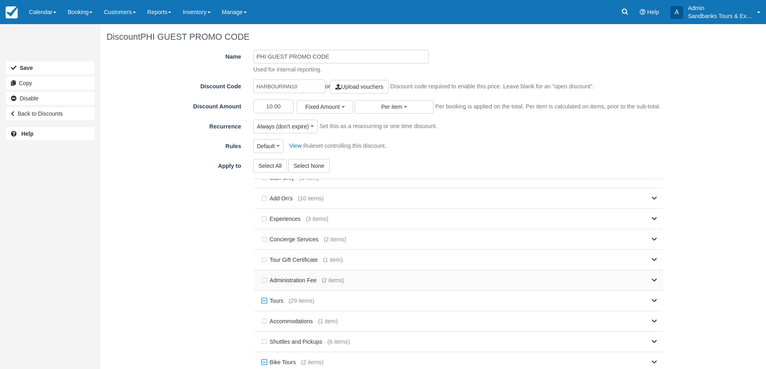
scroll to position [21, 0]
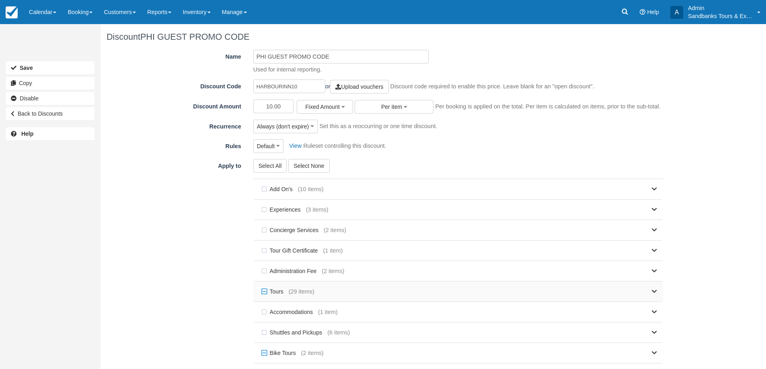
click at [651, 291] on div "Tours (29 items)" at bounding box center [458, 292] width 410 height 20
click at [652, 292] on icon at bounding box center [654, 292] width 5 height 6
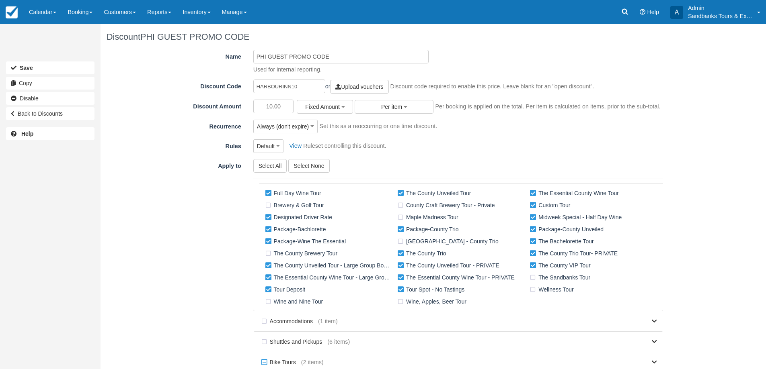
scroll to position [141, 0]
click at [268, 251] on label "The County Brewery Tour" at bounding box center [302, 251] width 79 height 12
checkbox input "true"
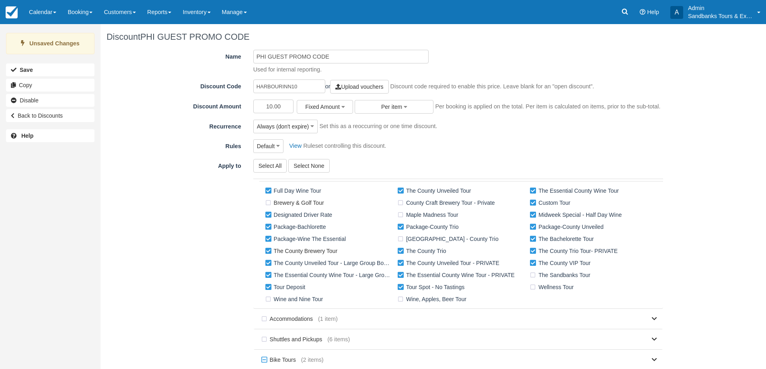
click at [266, 203] on label "Brewery & Golf Tour" at bounding box center [296, 203] width 66 height 12
checkbox input "true"
click at [267, 299] on label "Wine and Nine Tour" at bounding box center [295, 299] width 65 height 12
checkbox input "true"
click at [529, 288] on label "Wellness Tour" at bounding box center [553, 287] width 51 height 12
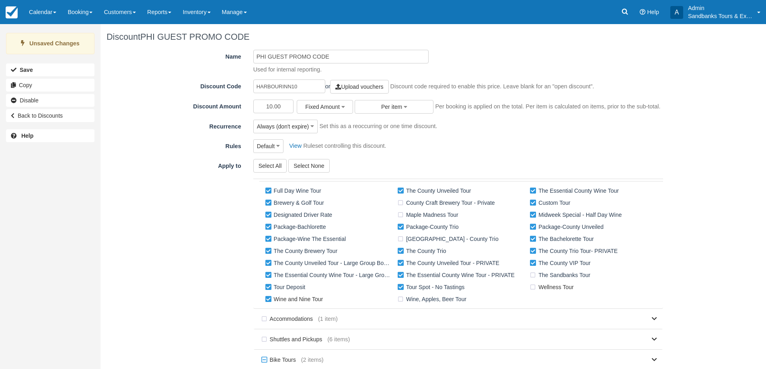
checkbox input "true"
drag, startPoint x: 528, startPoint y: 277, endPoint x: 522, endPoint y: 258, distance: 19.8
click at [528, 277] on label "The Sandbanks Tour" at bounding box center [562, 275] width 68 height 12
checkbox input "true"
click at [396, 239] on label "Sophiasburgh Circuit - County Trio" at bounding box center [450, 239] width 108 height 12
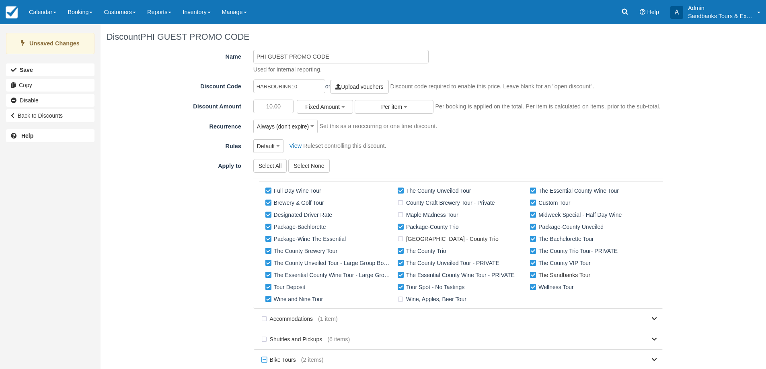
checkbox input "true"
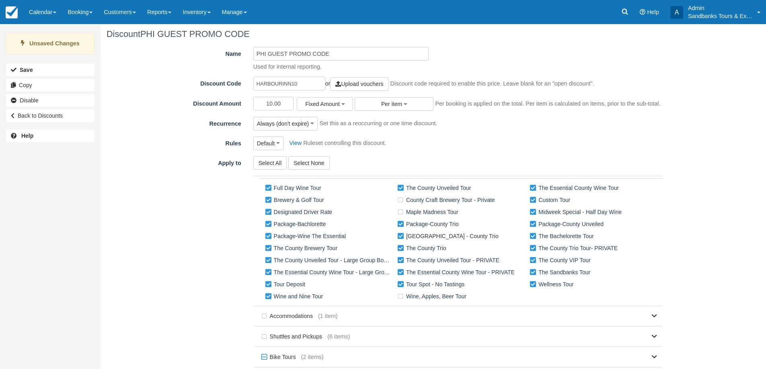
scroll to position [67, 0]
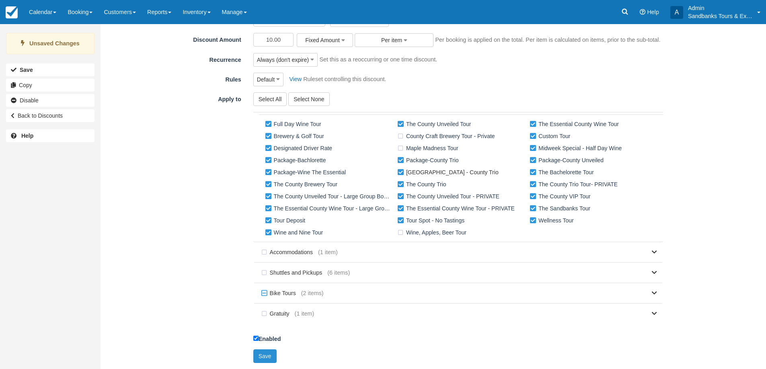
click at [262, 357] on button "Save" at bounding box center [264, 357] width 23 height 14
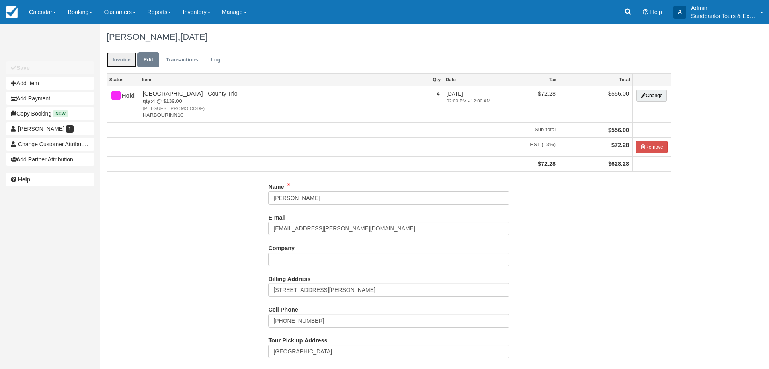
click at [128, 66] on link "Invoice" at bounding box center [122, 60] width 30 height 16
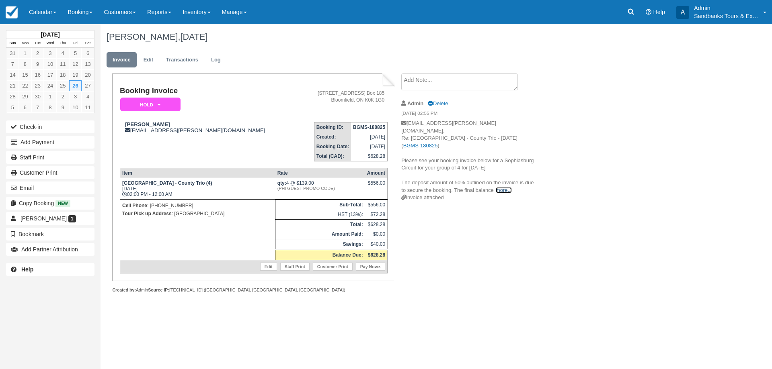
click at [502, 187] on link "more..." at bounding box center [504, 190] width 16 height 6
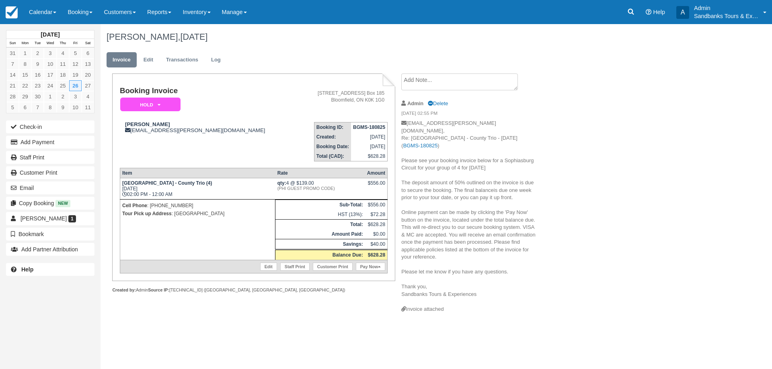
drag, startPoint x: 482, startPoint y: 290, endPoint x: 400, endPoint y: 155, distance: 158.0
click at [400, 155] on div "Create Show on invoice Admin Delete 08/18/25 02:55 PM bkfritz@rogers.com, Re: S…" at bounding box center [469, 197] width 148 height 246
click at [448, 165] on p "bkfritz@rogers.com, Re: Sophiasburgh Circuit - County Trio - Fri Sept 26, 2025 …" at bounding box center [468, 213] width 135 height 186
drag, startPoint x: 479, startPoint y: 286, endPoint x: 402, endPoint y: 152, distance: 155.1
click at [402, 152] on p "bkfritz@rogers.com, Re: Sophiasburgh Circuit - County Trio - Fri Sept 26, 2025 …" at bounding box center [468, 213] width 135 height 186
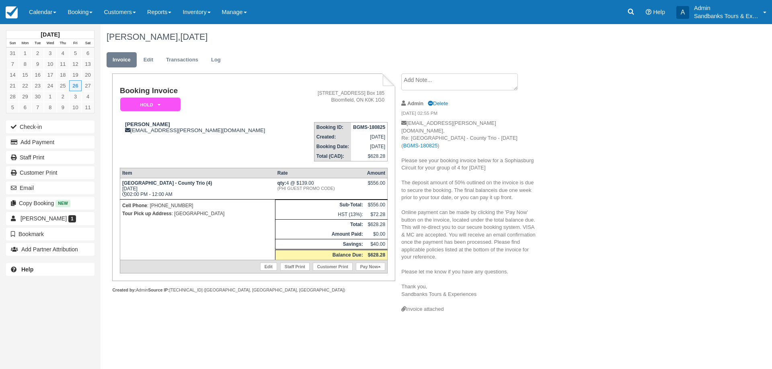
copy p "Please see your booking invoice below for a Sophiasburg Circuit for your group …"
click at [52, 187] on button "Email" at bounding box center [50, 188] width 88 height 13
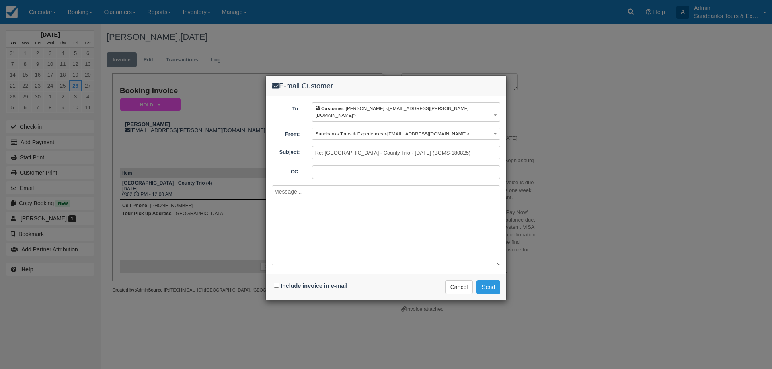
click at [301, 186] on textarea at bounding box center [386, 225] width 228 height 80
paste textarea "Please see your booking invoice below for a Sophiasburg Circuit for your group …"
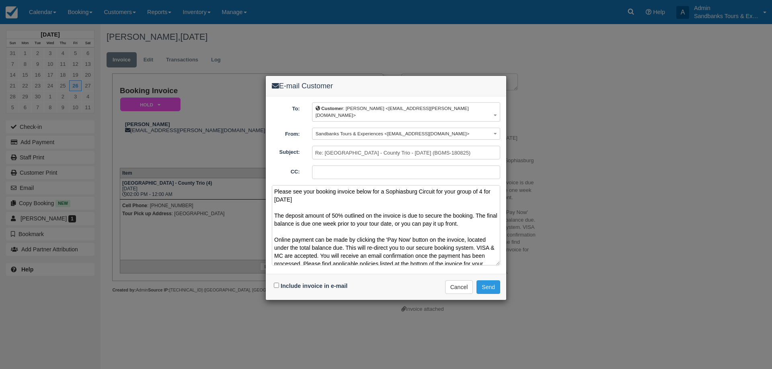
click at [386, 186] on textarea "Please see your booking invoice below for a Sophiasburg Circuit for your group …" at bounding box center [386, 225] width 228 height 80
click at [318, 185] on textarea "Please see your booking invoice below for a Sophiasburg Circuit for your group …" at bounding box center [386, 225] width 228 height 80
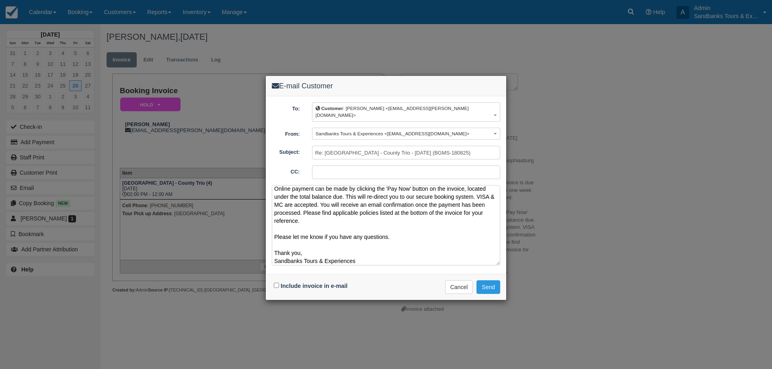
scroll to position [53, 0]
type textarea "Please see your update booking invoice below for a Sophiasburg Circuit for your…"
click at [274, 283] on input "Include invoice in e-mail" at bounding box center [276, 285] width 5 height 5
checkbox input "true"
click at [495, 281] on button "Send" at bounding box center [488, 288] width 24 height 14
